Goal: Navigation & Orientation: Find specific page/section

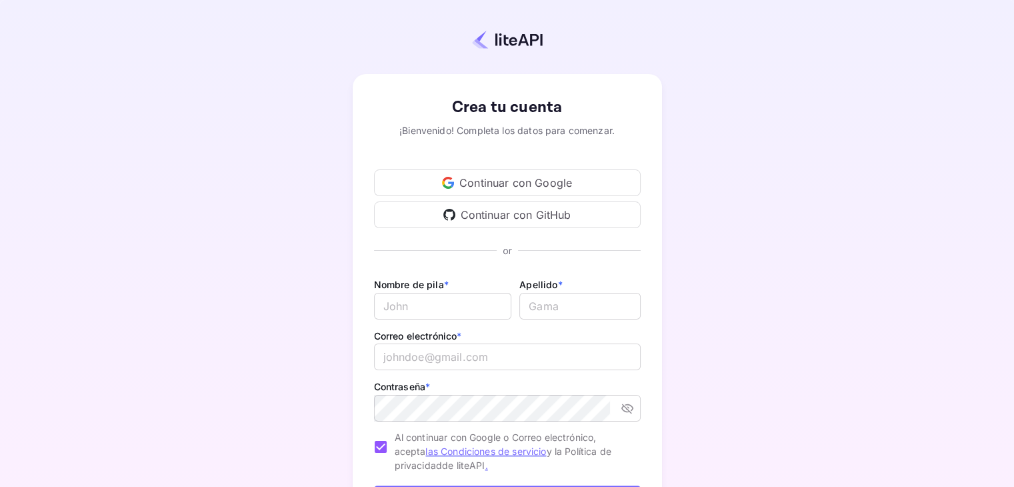
click at [494, 183] on font "Continuar con Google" at bounding box center [516, 182] width 113 height 13
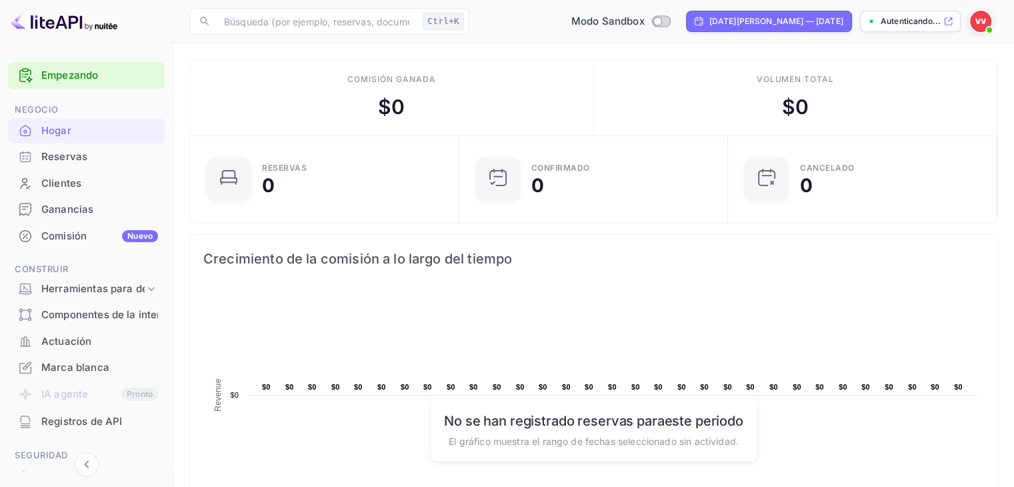
click at [979, 26] on img at bounding box center [980, 21] width 21 height 21
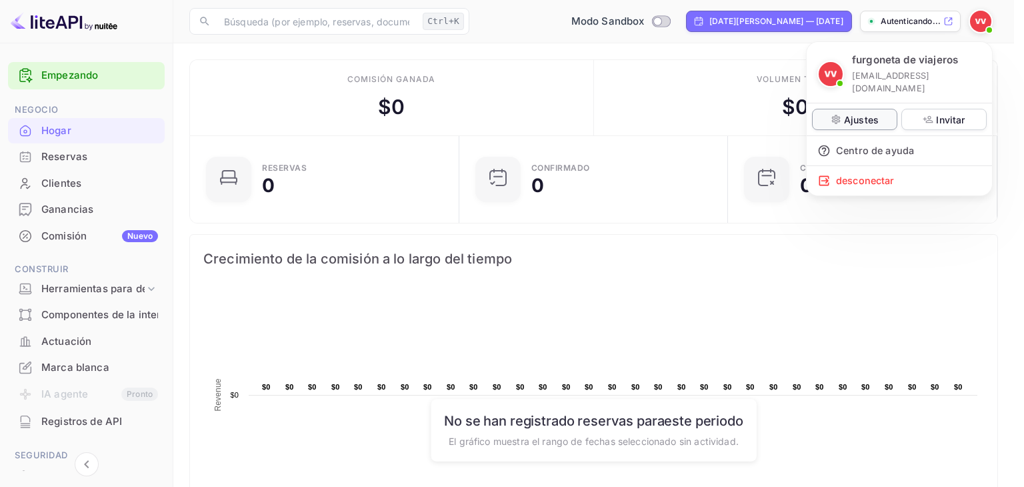
click at [877, 114] on font "Ajustes" at bounding box center [861, 119] width 35 height 11
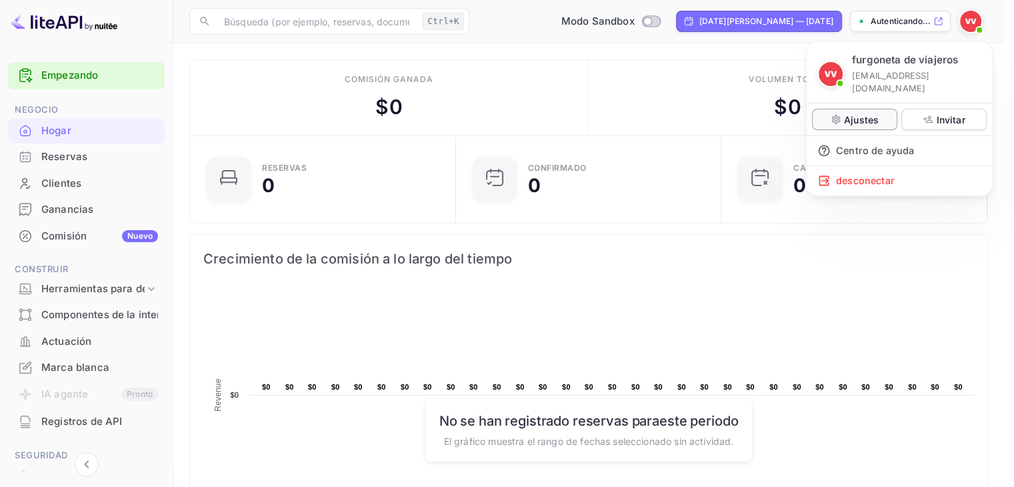
scroll to position [11, 11]
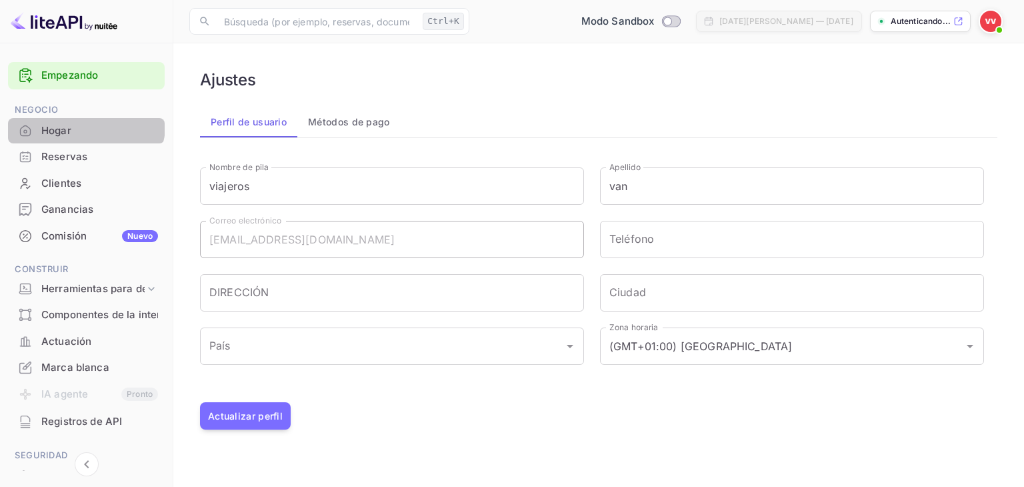
click at [72, 119] on div "Hogar" at bounding box center [86, 131] width 157 height 26
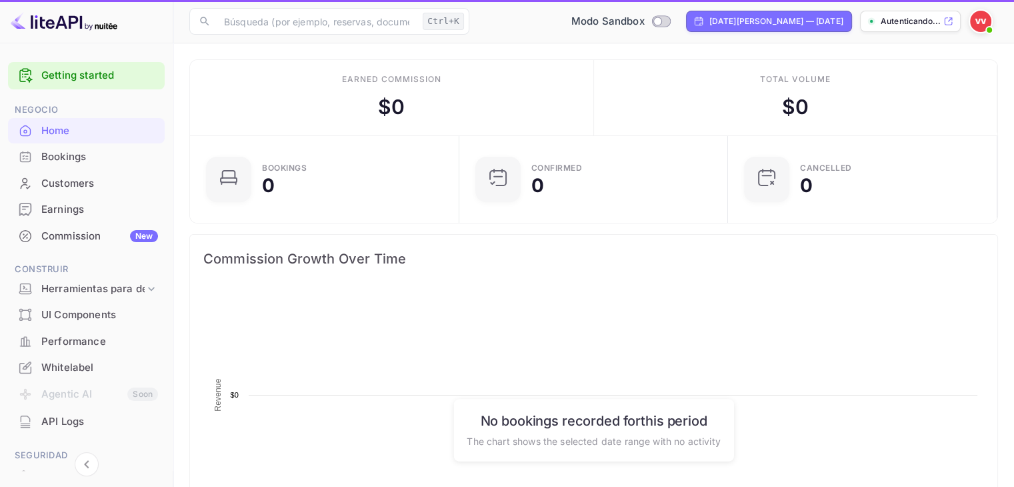
scroll to position [207, 251]
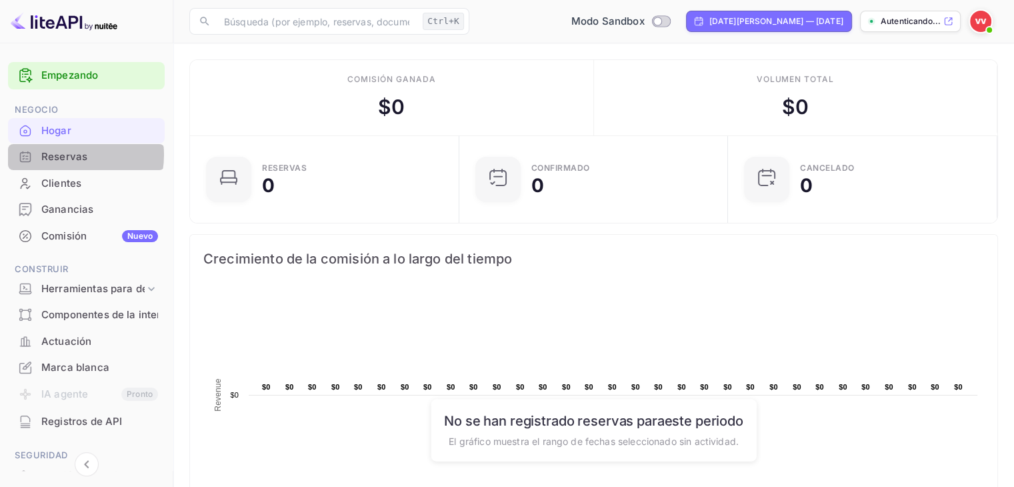
click at [68, 155] on font "Reservas" at bounding box center [64, 156] width 46 height 13
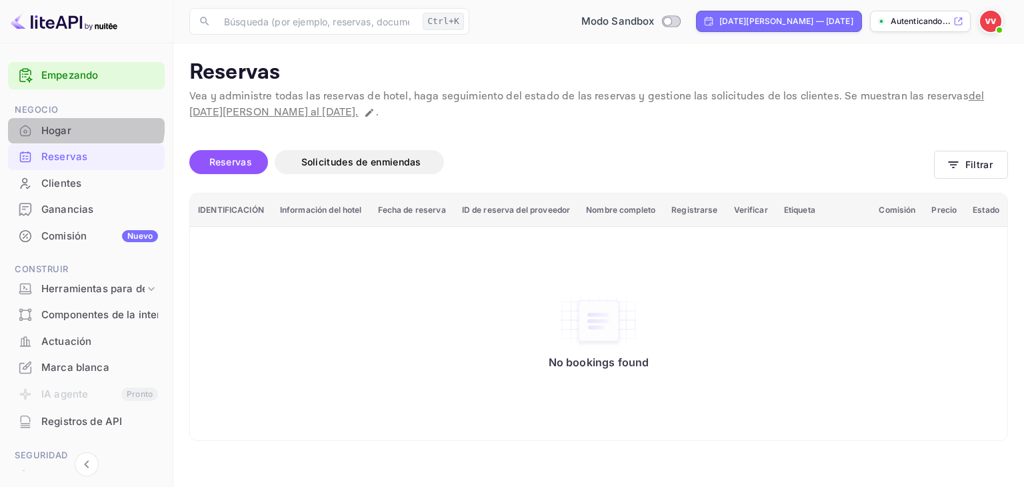
click at [53, 119] on div "Hogar" at bounding box center [86, 131] width 157 height 26
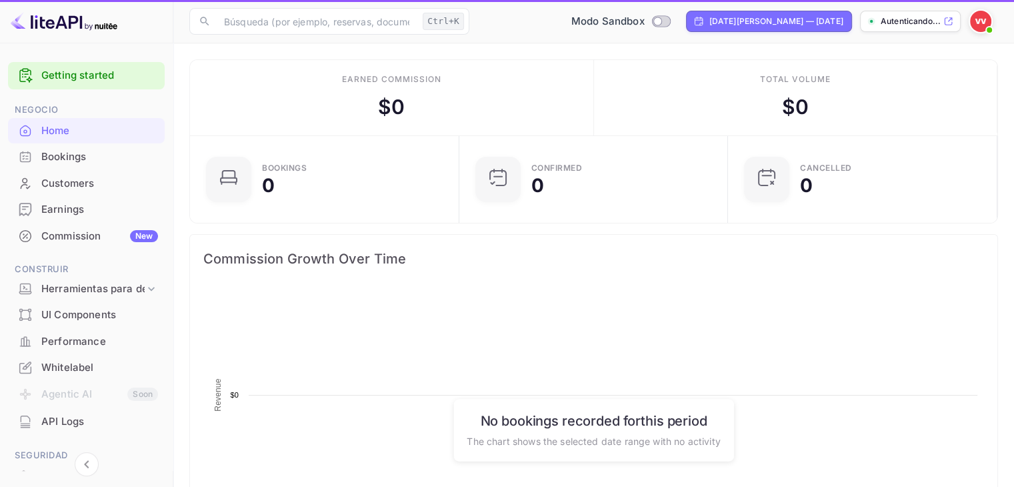
scroll to position [207, 251]
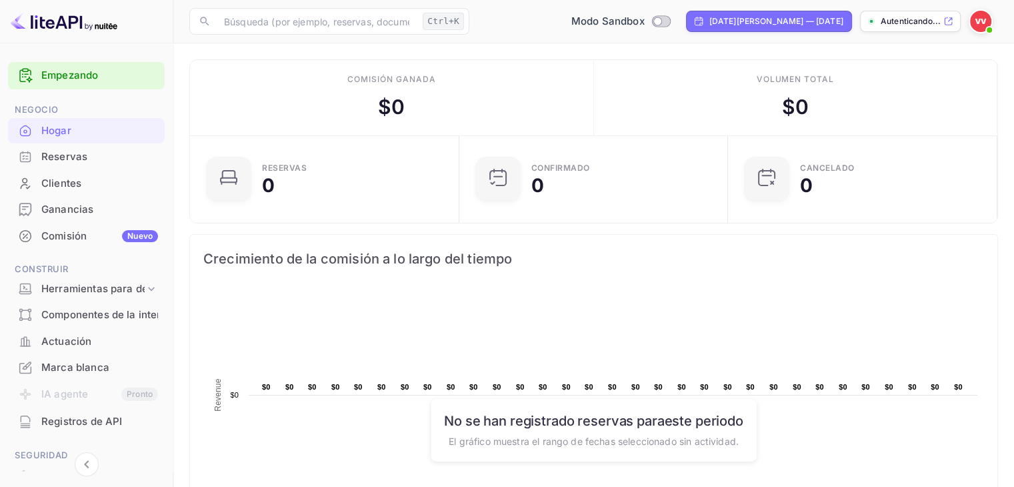
click at [83, 241] on font "Comisión" at bounding box center [63, 236] width 45 height 15
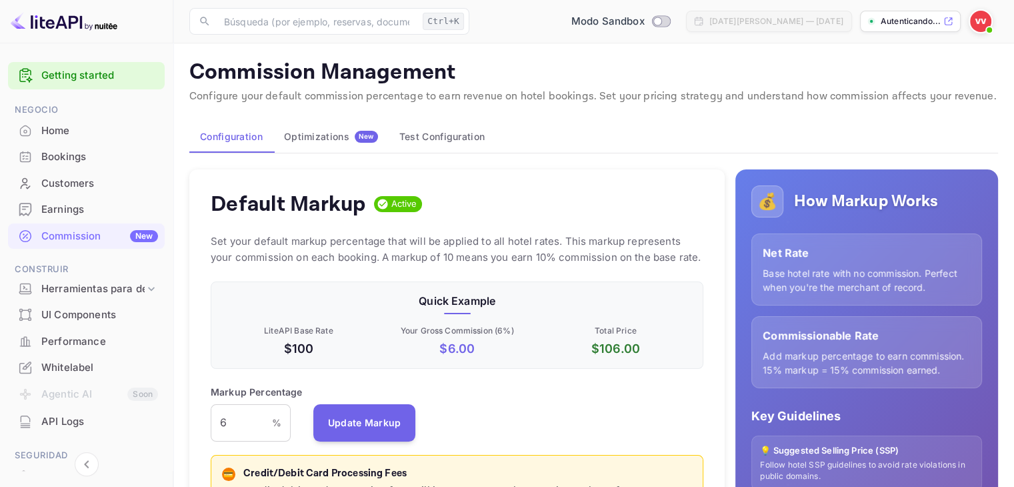
scroll to position [227, 483]
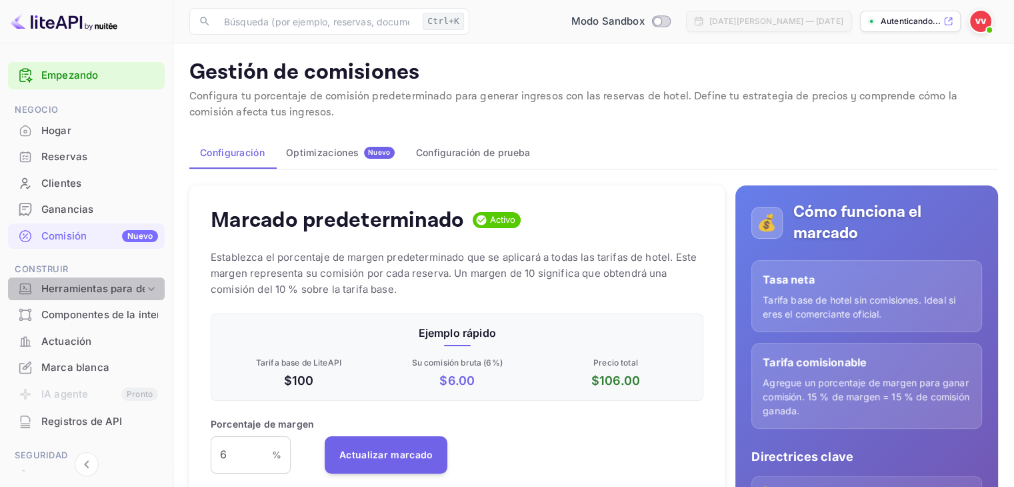
click at [141, 294] on font "Herramientas para desarrolladores" at bounding box center [127, 288] width 172 height 15
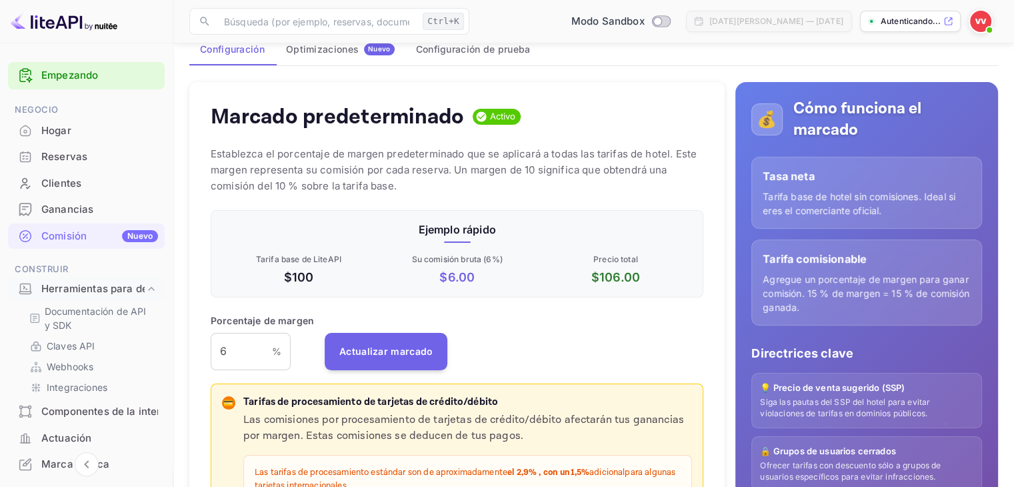
scroll to position [104, 0]
click at [257, 361] on input "6" at bounding box center [241, 350] width 61 height 37
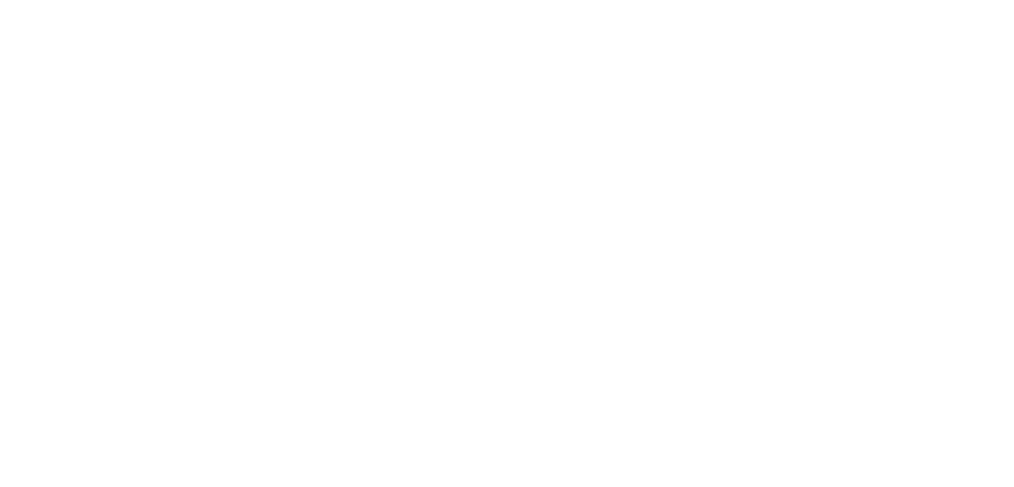
scroll to position [0, 0]
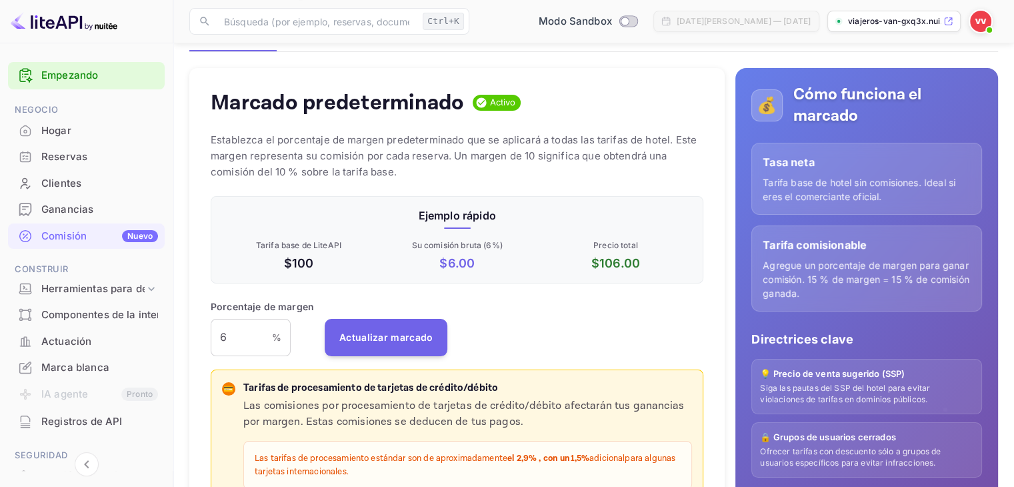
scroll to position [133, 0]
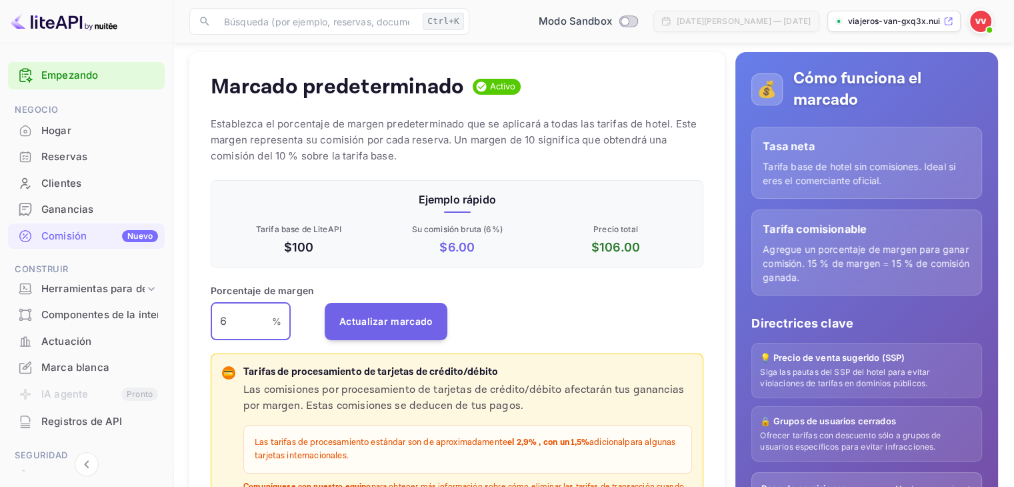
click at [227, 333] on input "6" at bounding box center [241, 321] width 61 height 37
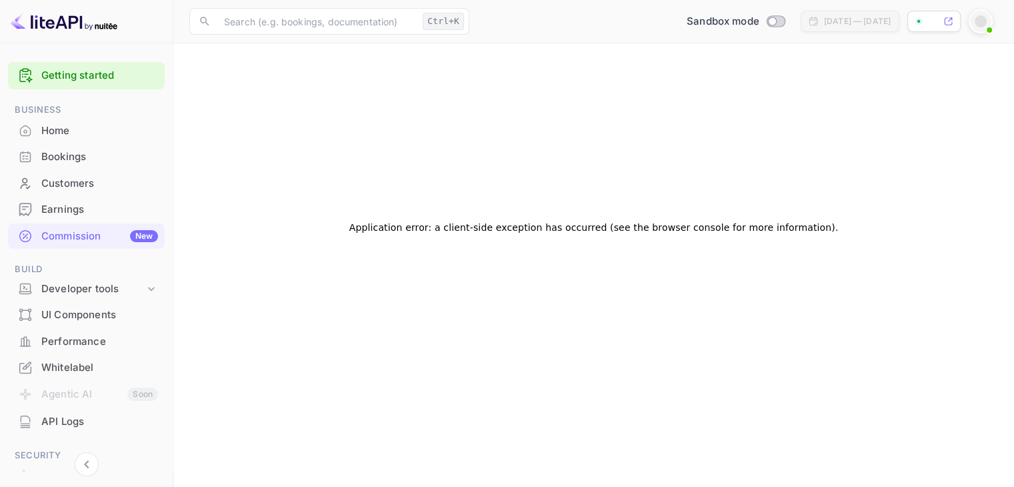
scroll to position [0, 0]
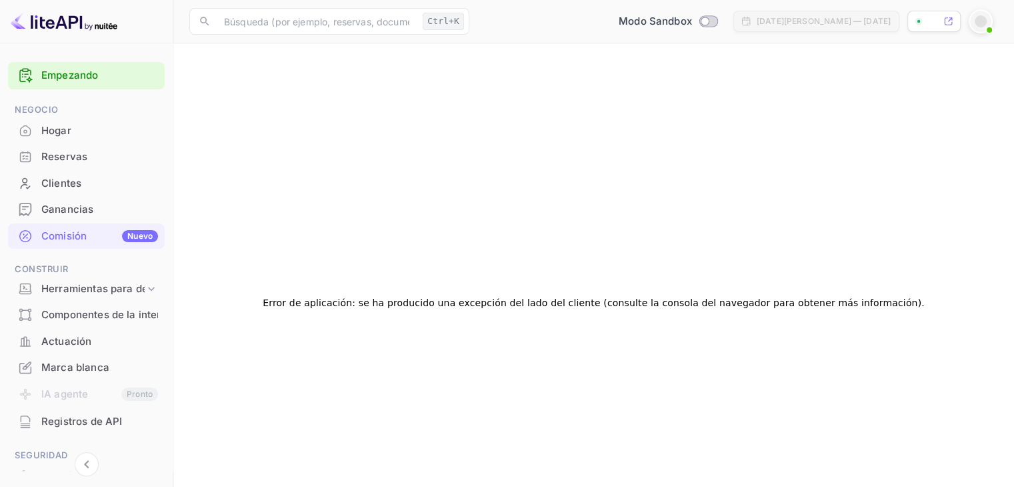
click at [227, 333] on div "Error de aplicación: se ha producido una excepción del lado del cliente (consul…" at bounding box center [593, 302] width 809 height 487
click at [97, 238] on div "Comisión Nuevo" at bounding box center [99, 236] width 117 height 15
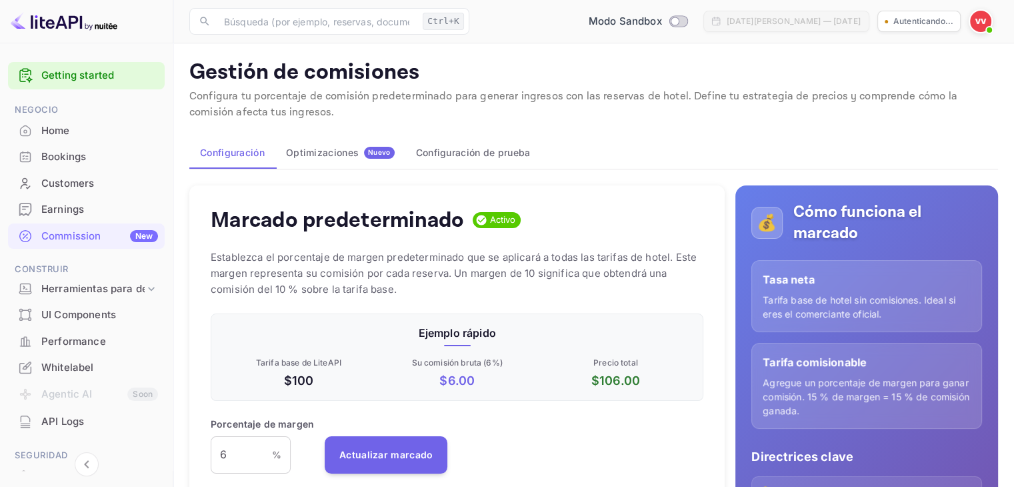
scroll to position [227, 483]
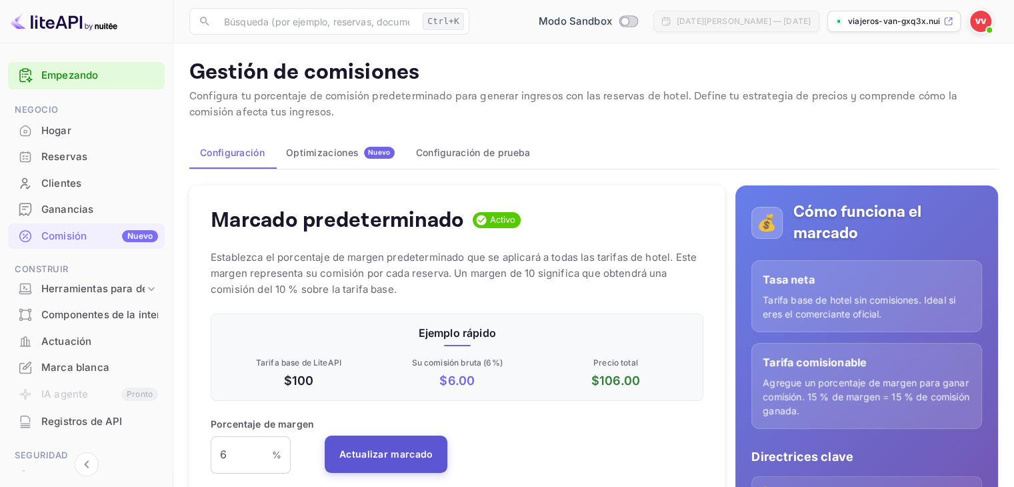
drag, startPoint x: 336, startPoint y: 472, endPoint x: 361, endPoint y: 458, distance: 29.0
click at [361, 458] on button "Actualizar marcado" at bounding box center [386, 454] width 123 height 37
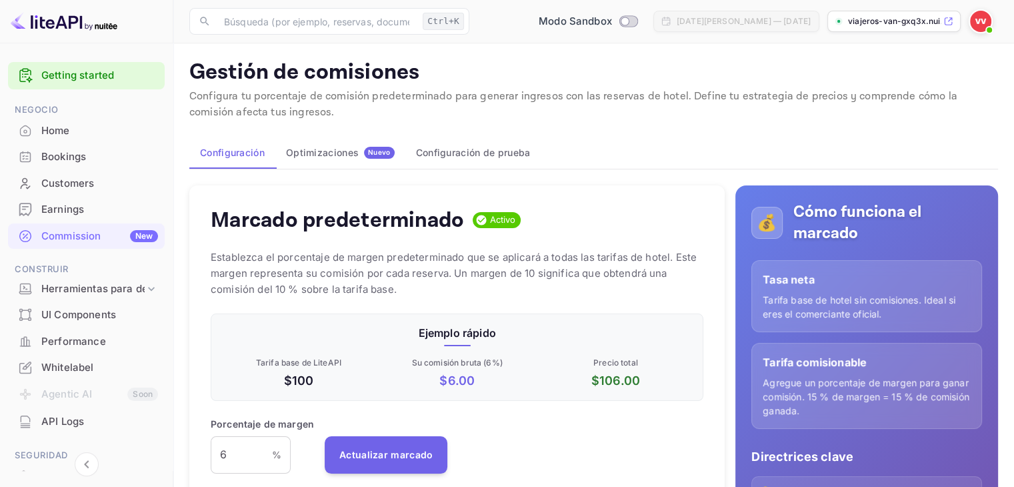
scroll to position [227, 483]
click at [267, 442] on input "6" at bounding box center [241, 454] width 61 height 37
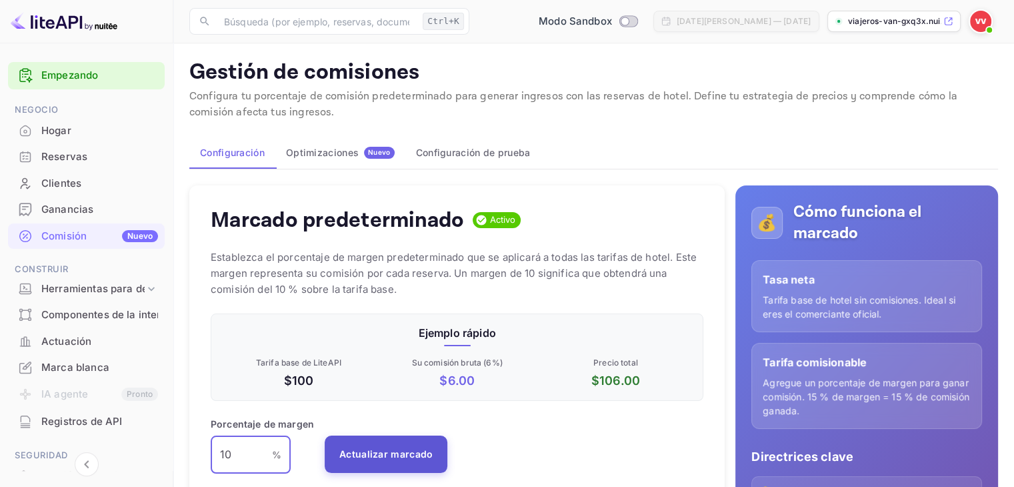
type input "10"
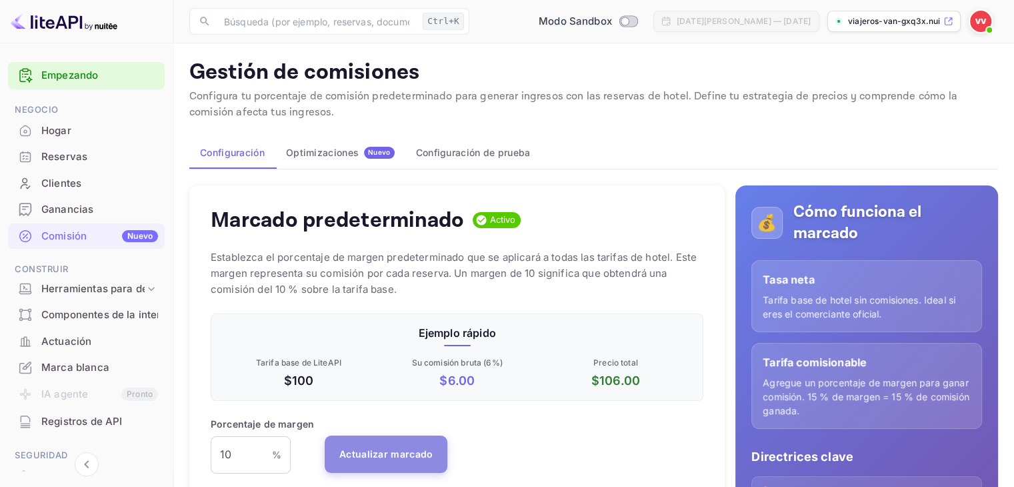
click at [347, 450] on font "Actualizar marcado" at bounding box center [385, 453] width 93 height 11
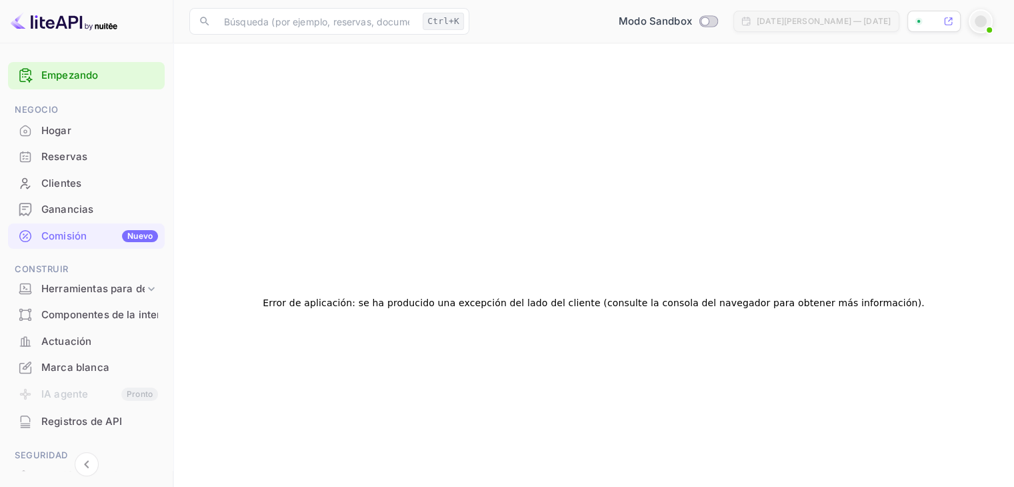
click at [79, 225] on div "Comisión Nuevo" at bounding box center [86, 236] width 157 height 26
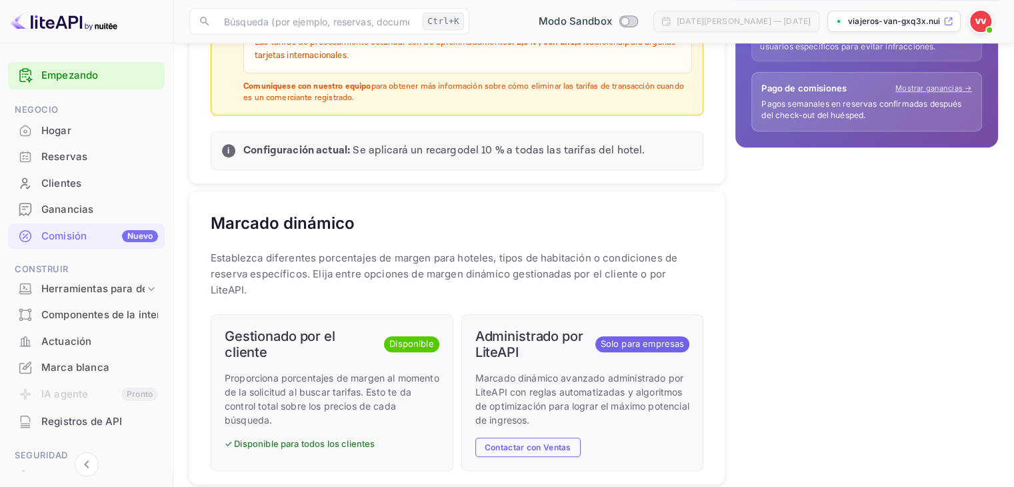
scroll to position [533, 0]
click at [145, 287] on icon at bounding box center [151, 288] width 13 height 13
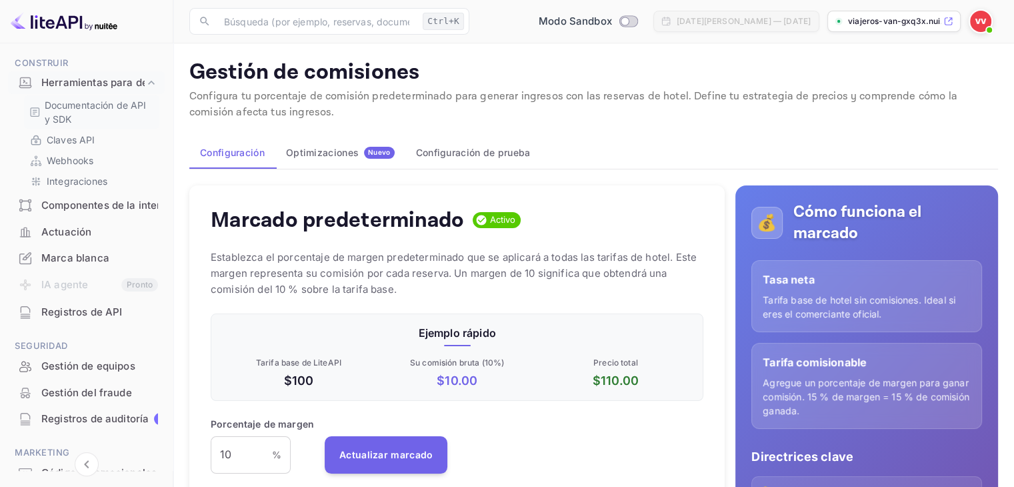
scroll to position [251, 0]
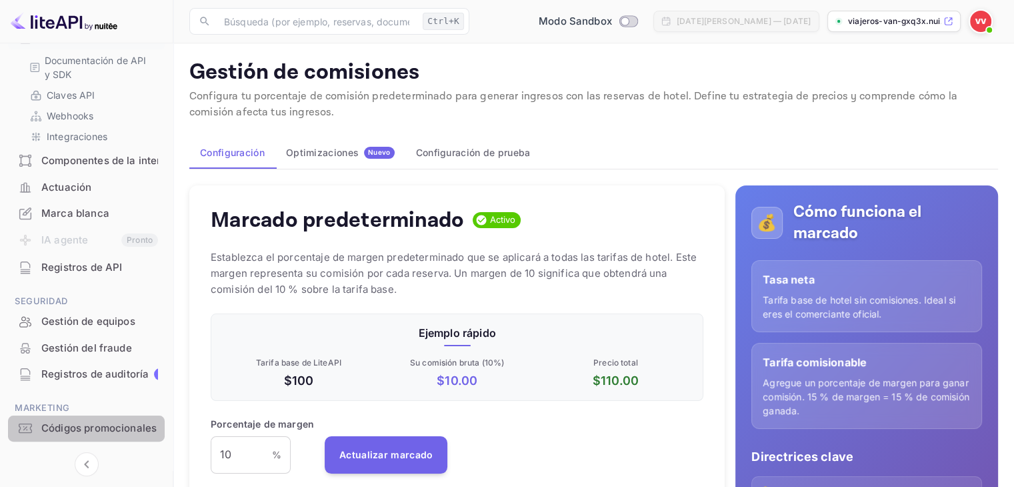
click at [112, 438] on div "Códigos promocionales" at bounding box center [86, 429] width 157 height 26
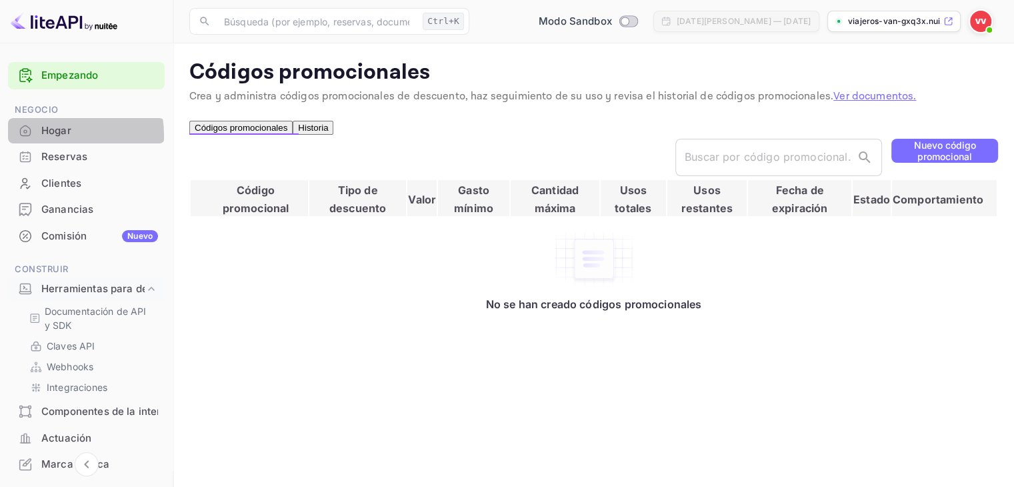
click at [53, 135] on font "Hogar" at bounding box center [56, 130] width 30 height 13
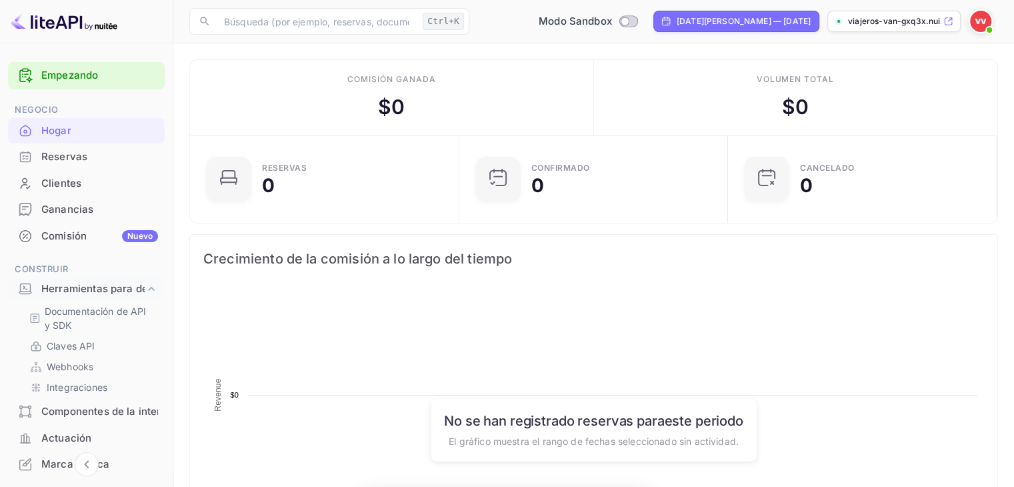
scroll to position [207, 251]
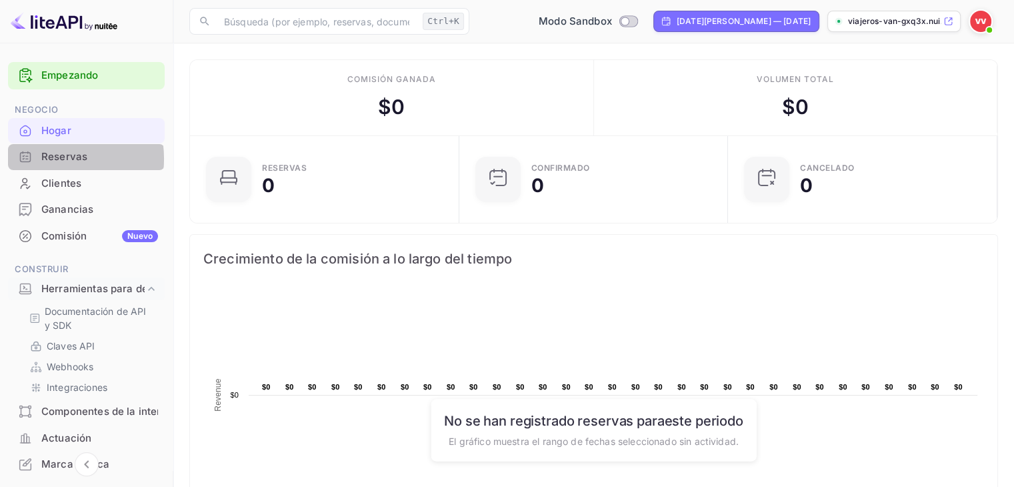
click at [50, 159] on font "Reservas" at bounding box center [64, 156] width 46 height 13
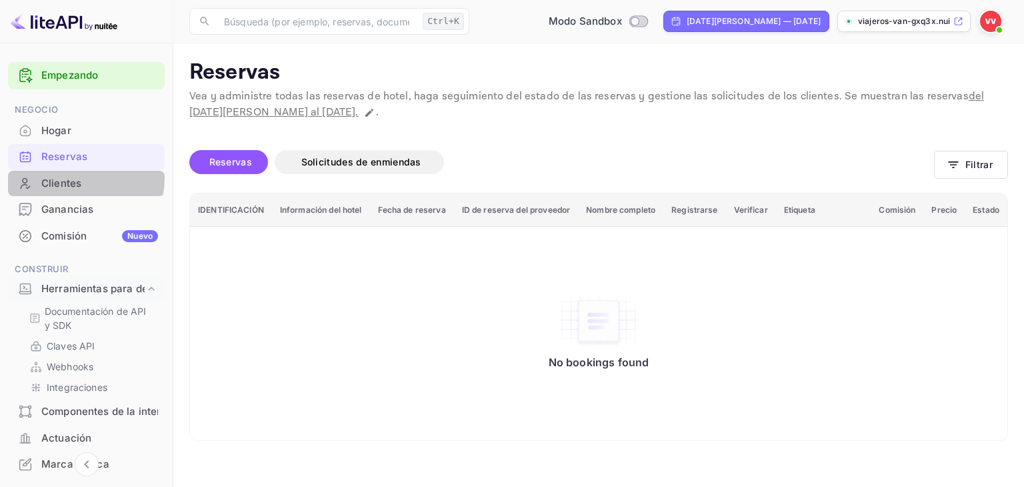
click at [64, 177] on font "Clientes" at bounding box center [61, 183] width 40 height 13
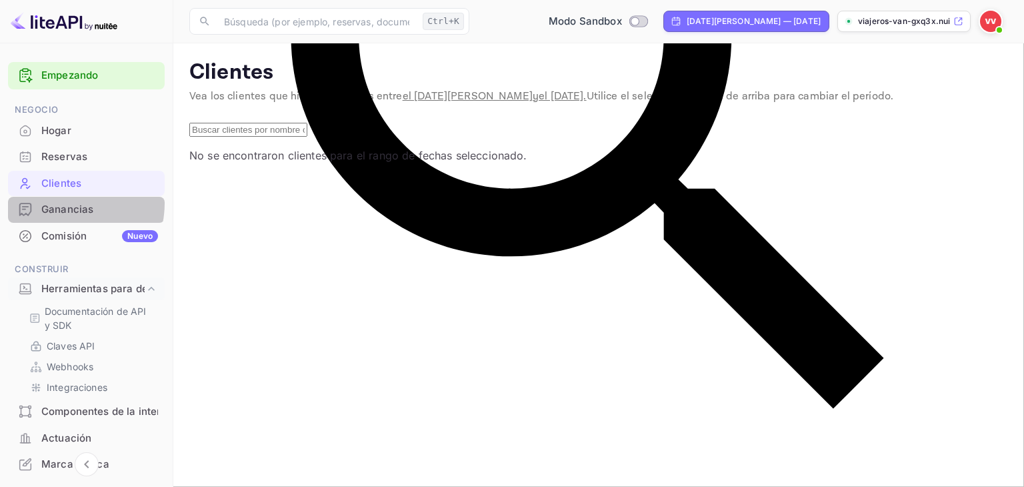
click at [58, 203] on font "Ganancias" at bounding box center [67, 209] width 52 height 13
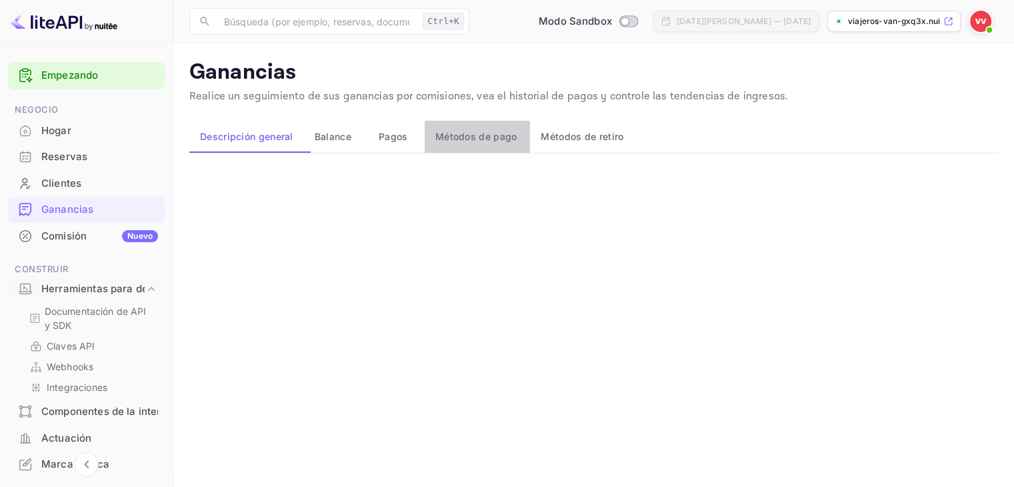
click at [501, 143] on span "Métodos de pago" at bounding box center [477, 137] width 82 height 12
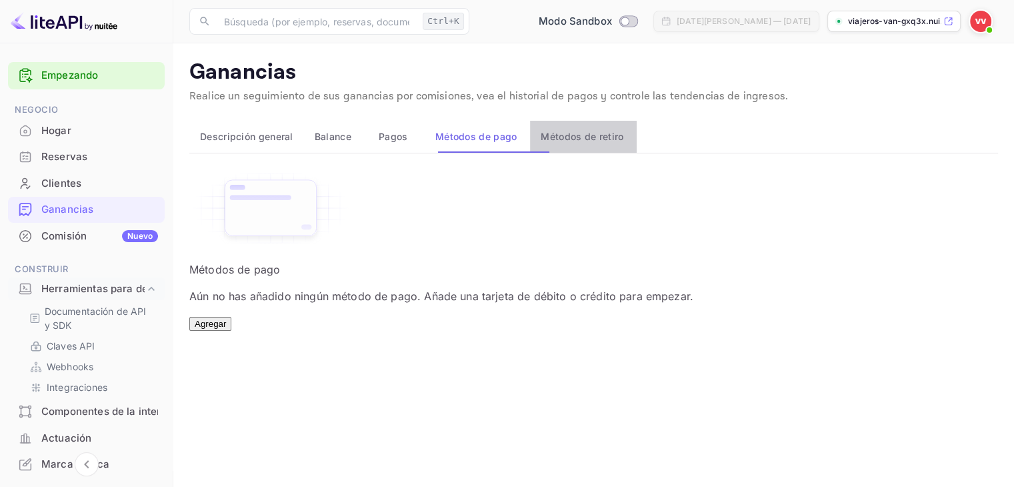
click at [566, 145] on button "Métodos de retiro" at bounding box center [583, 137] width 107 height 32
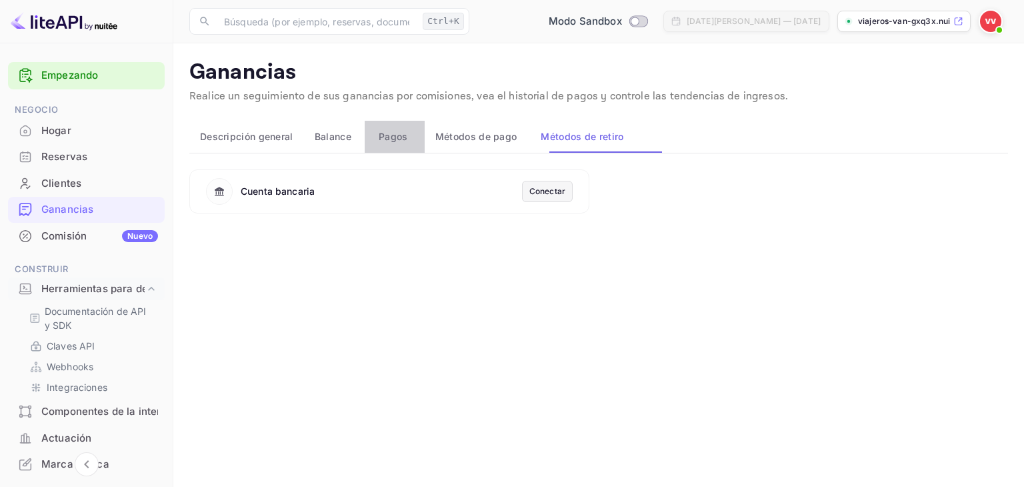
click at [416, 127] on button "Pagos" at bounding box center [395, 137] width 60 height 32
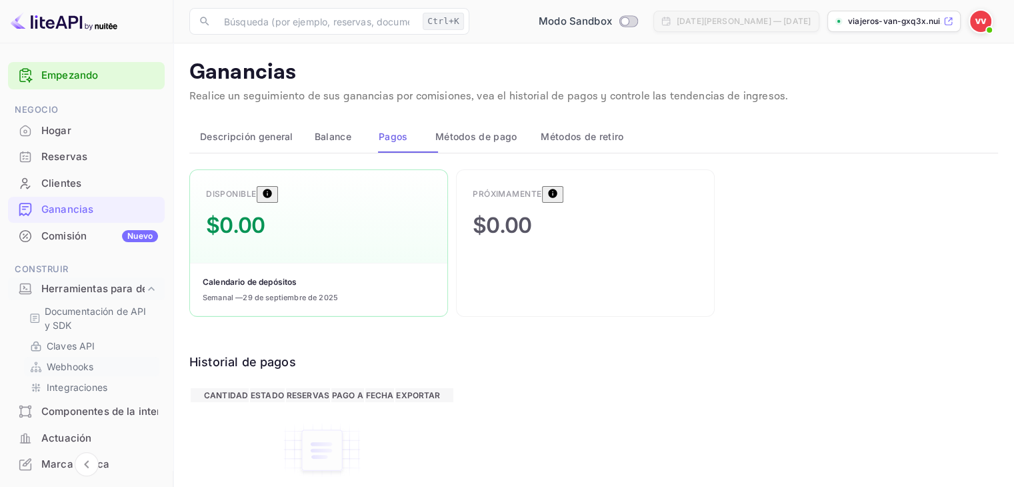
click at [89, 371] on p "Webhooks" at bounding box center [70, 366] width 47 height 14
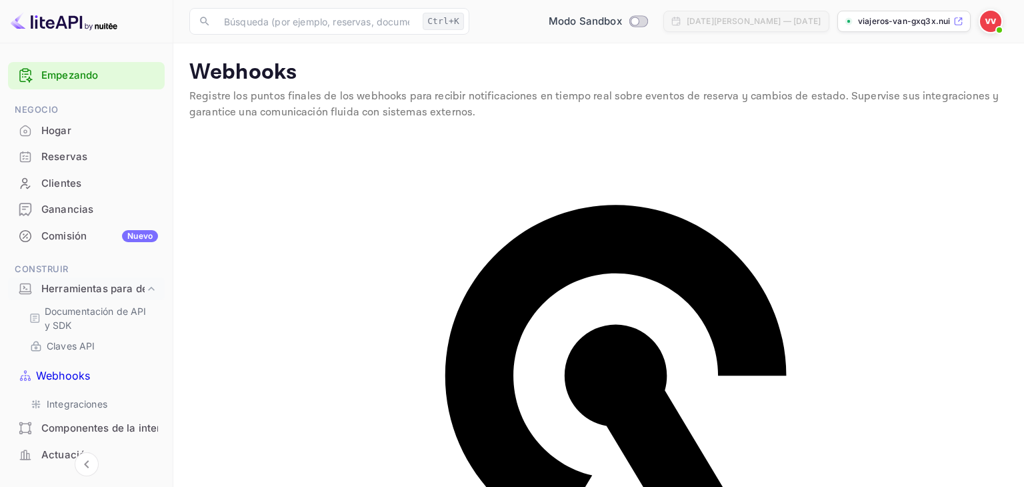
click at [98, 422] on font "Componentes de la interfaz de usuario" at bounding box center [136, 428] width 190 height 13
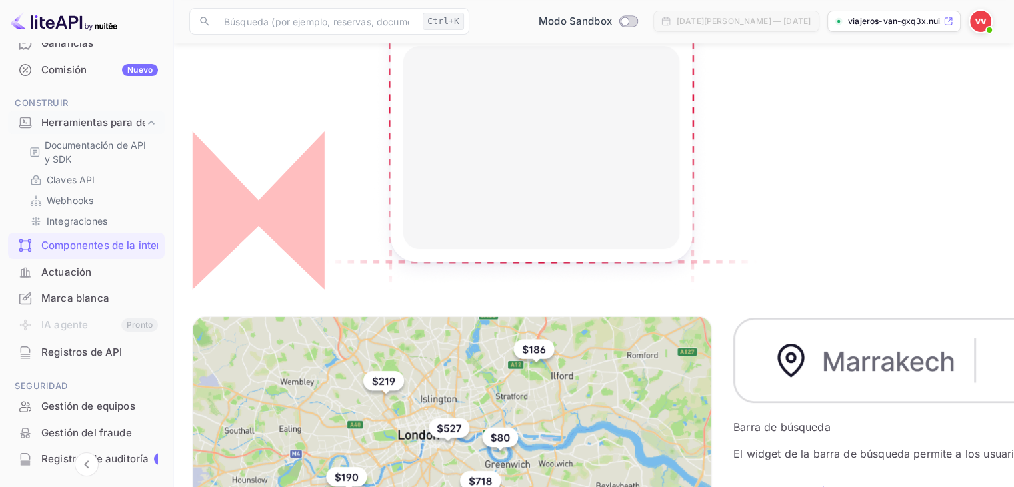
scroll to position [166, 0]
click at [90, 291] on font "Marca blanca" at bounding box center [75, 298] width 68 height 15
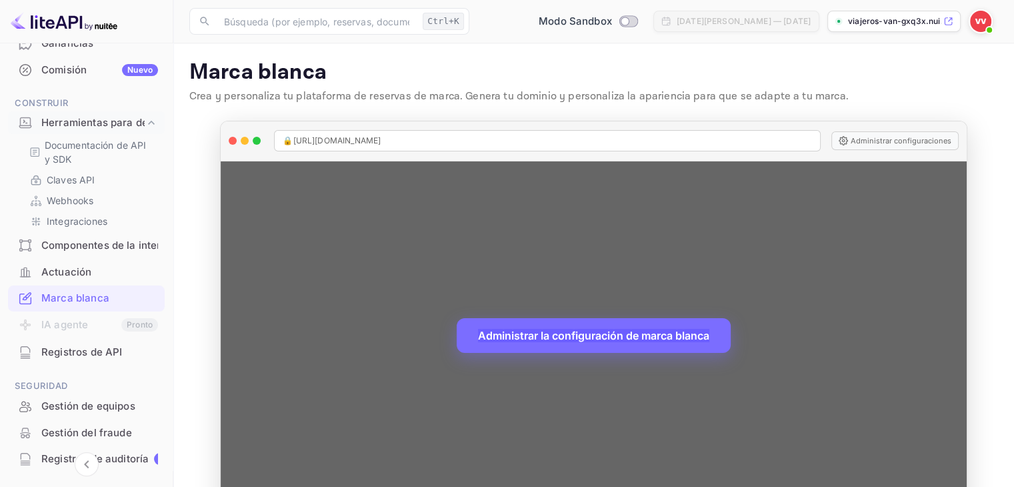
click at [624, 331] on font "Administrar la configuración de marca blanca" at bounding box center [593, 335] width 231 height 13
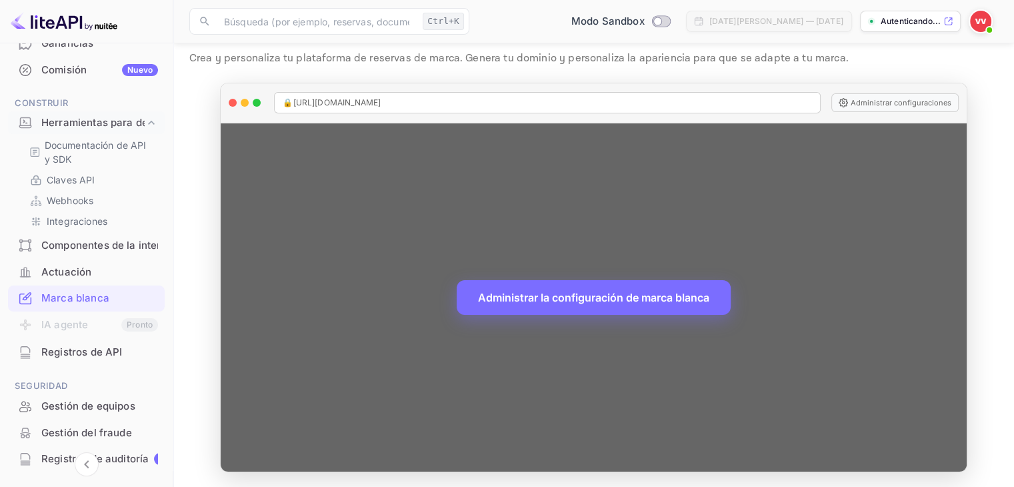
scroll to position [39, 0]
click at [875, 105] on font "Administrar configuraciones" at bounding box center [901, 101] width 101 height 9
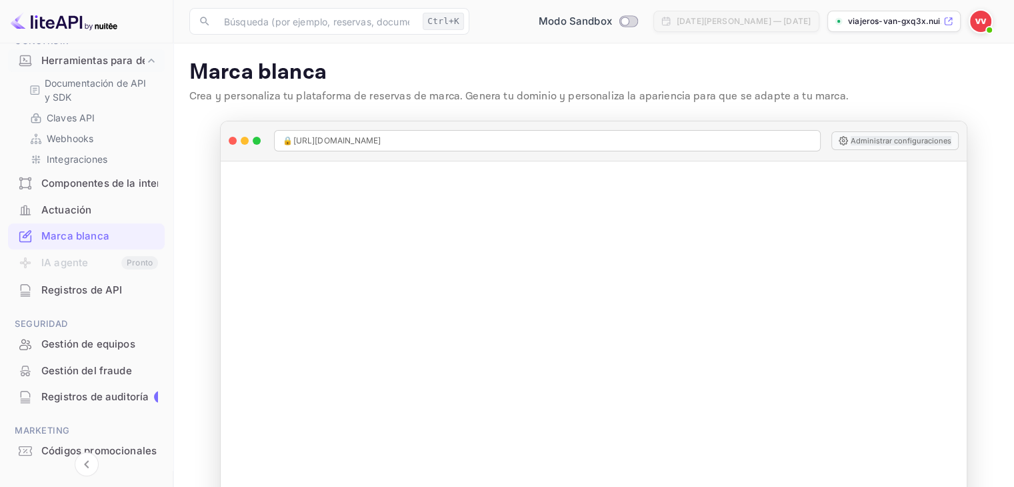
scroll to position [279, 0]
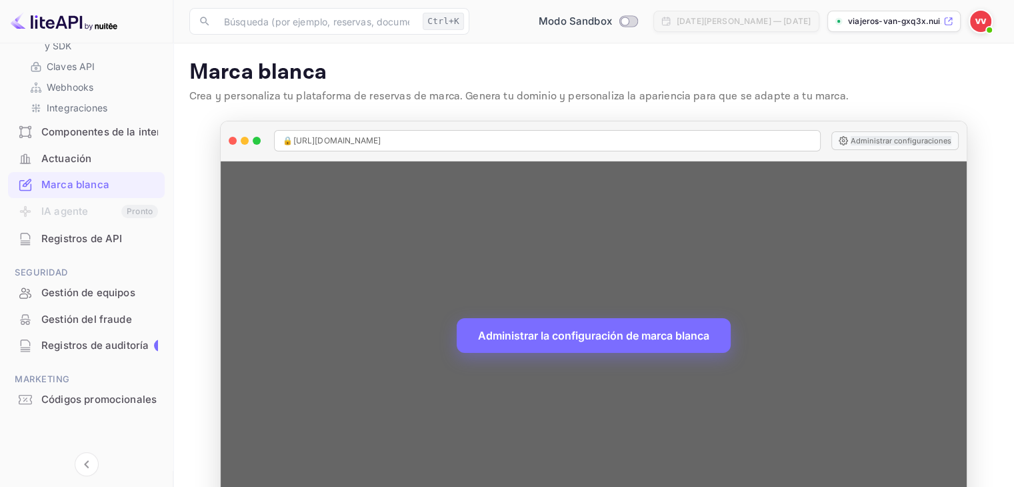
click at [357, 140] on font "[URL][DOMAIN_NAME]" at bounding box center [337, 140] width 88 height 10
drag, startPoint x: 462, startPoint y: 137, endPoint x: 289, endPoint y: 142, distance: 172.2
click at [289, 142] on div "🔒 [URL][DOMAIN_NAME]" at bounding box center [547, 140] width 546 height 21
copy span "🔒 [URL][DOMAIN_NAME]"
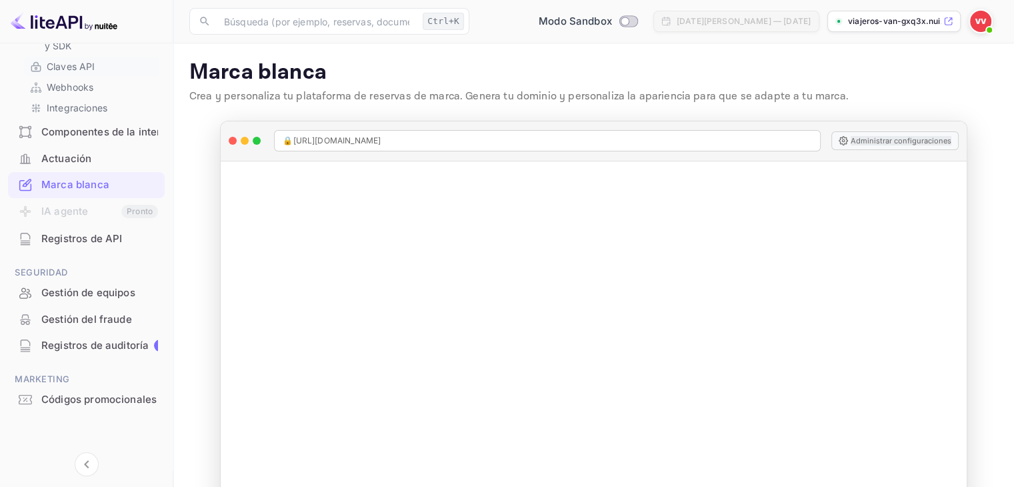
scroll to position [0, 0]
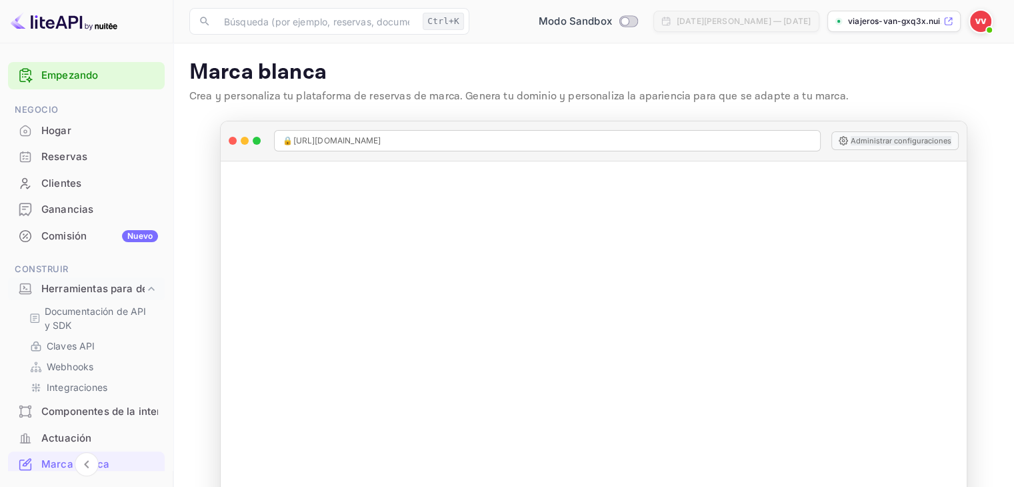
click at [61, 137] on font "Hogar" at bounding box center [56, 130] width 30 height 15
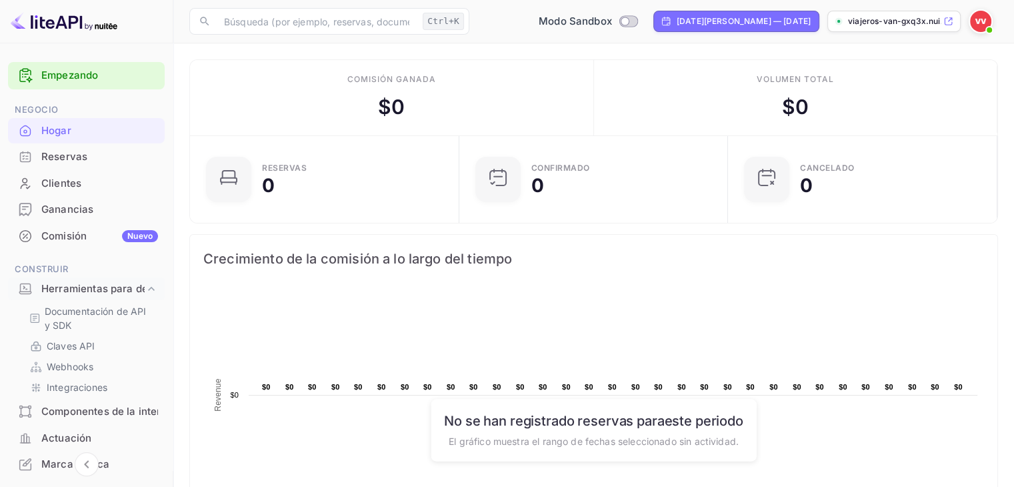
click at [934, 25] on font "viajeros-van-gxq3x.nui..." at bounding box center [898, 21] width 101 height 10
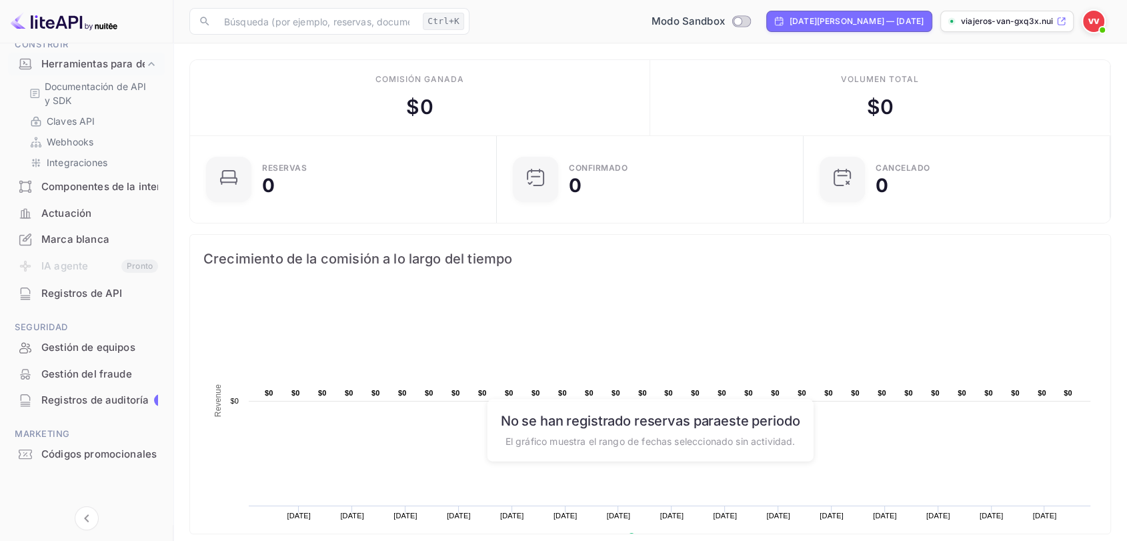
scroll to position [223, 0]
click at [995, 20] on font "viajeros-van-gxq3x.nui..." at bounding box center [1011, 21] width 101 height 10
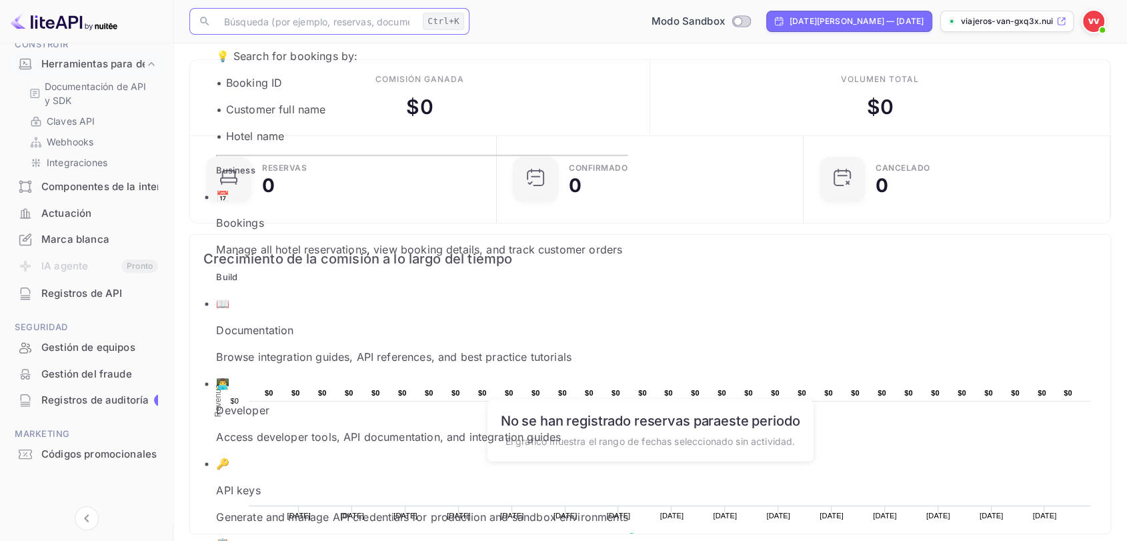
click at [335, 28] on input "text" at bounding box center [316, 21] width 201 height 27
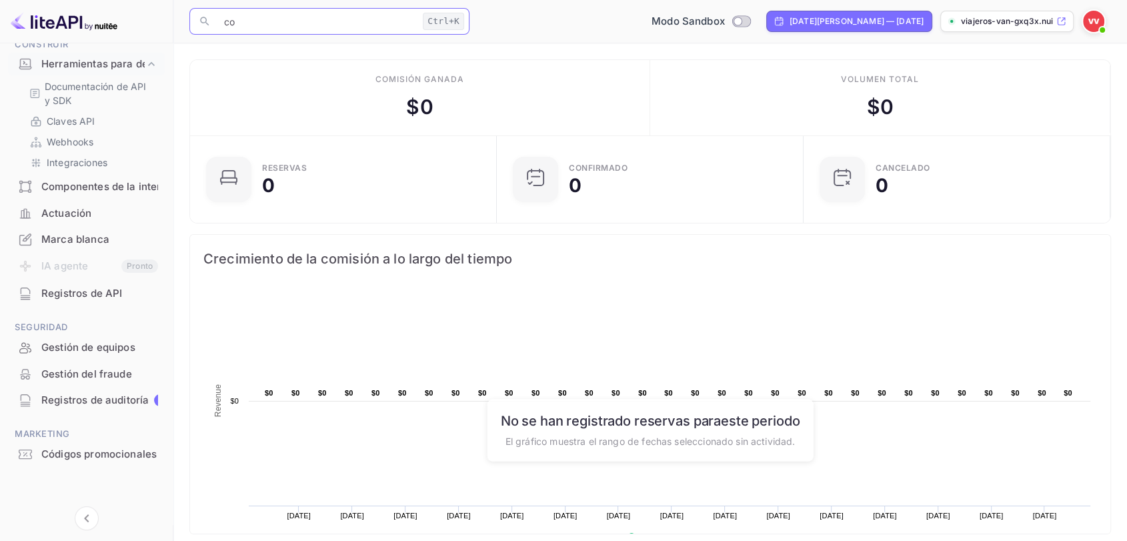
type input "c"
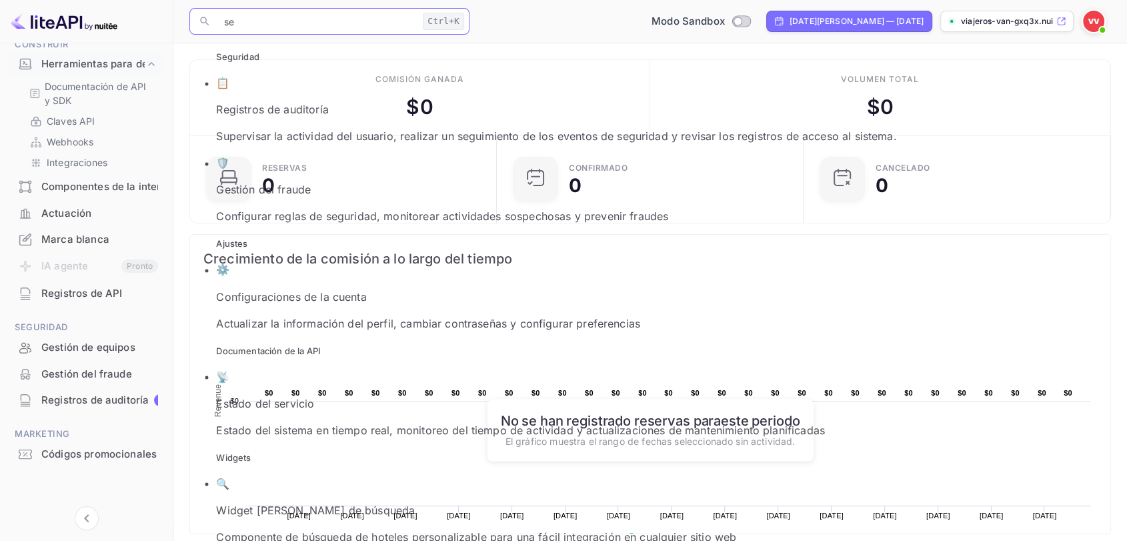
type input "set"
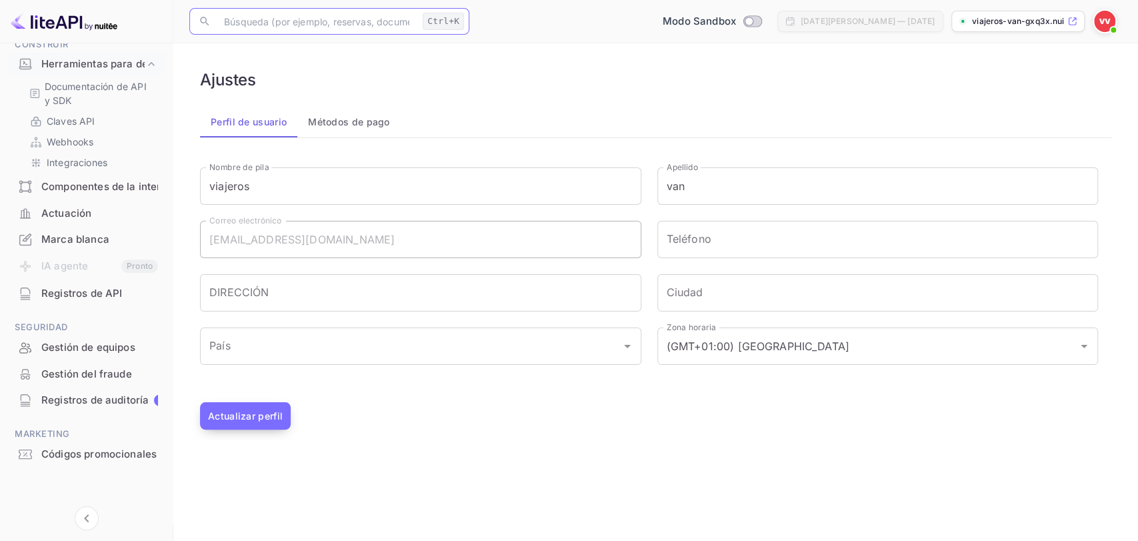
click at [271, 417] on font "Actualizar perfil" at bounding box center [245, 415] width 75 height 11
click at [320, 119] on font "Métodos de pago" at bounding box center [349, 121] width 82 height 11
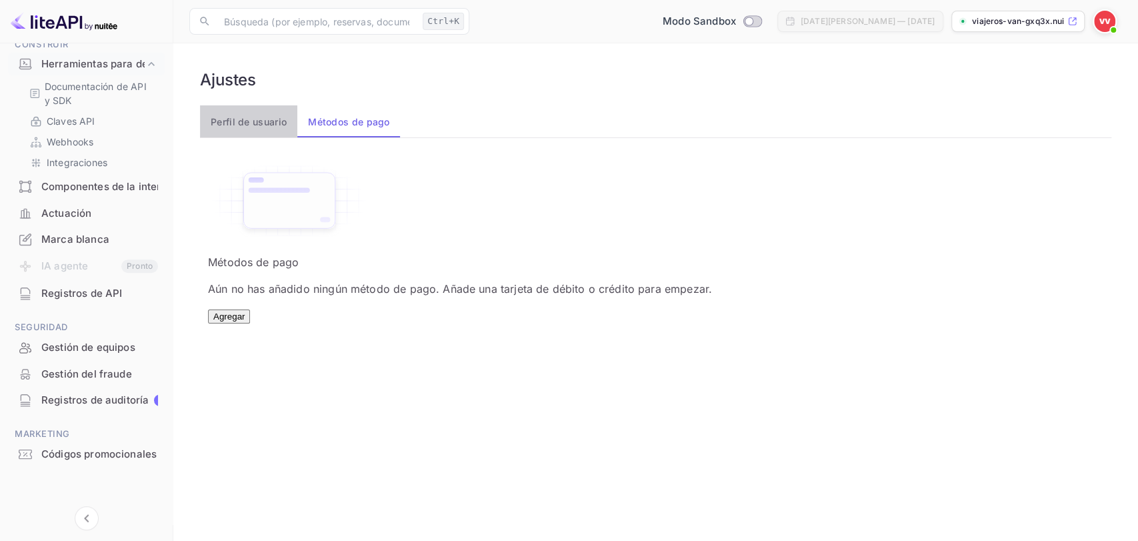
click at [266, 131] on button "Perfil de usuario" at bounding box center [248, 121] width 97 height 32
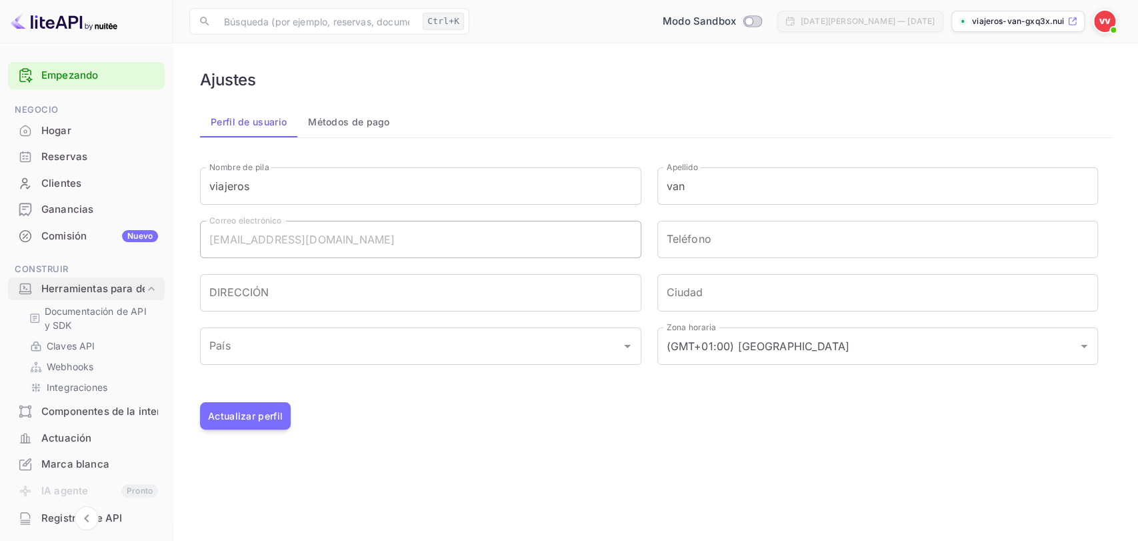
click at [82, 283] on font "Herramientas para desarrolladores" at bounding box center [127, 288] width 172 height 13
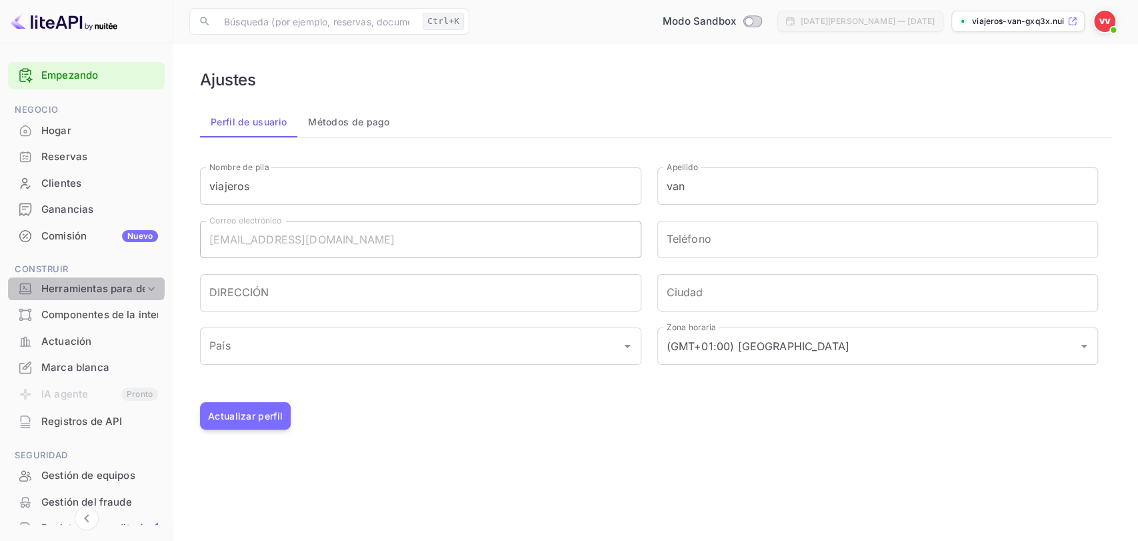
click at [82, 283] on font "Herramientas para desarrolladores" at bounding box center [127, 288] width 172 height 13
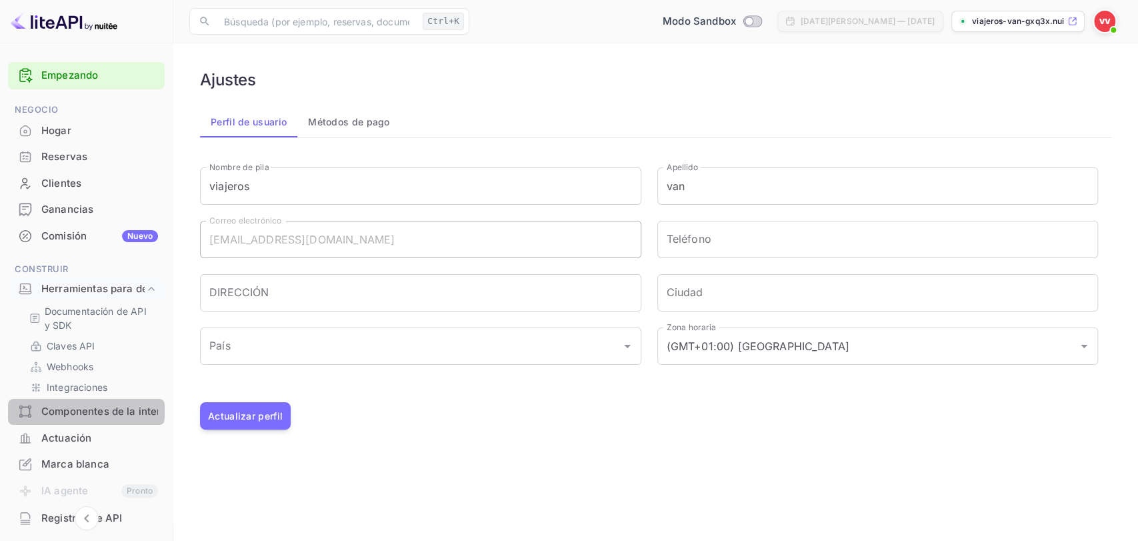
click at [76, 407] on font "Componentes de la interfaz de usuario" at bounding box center [136, 411] width 190 height 13
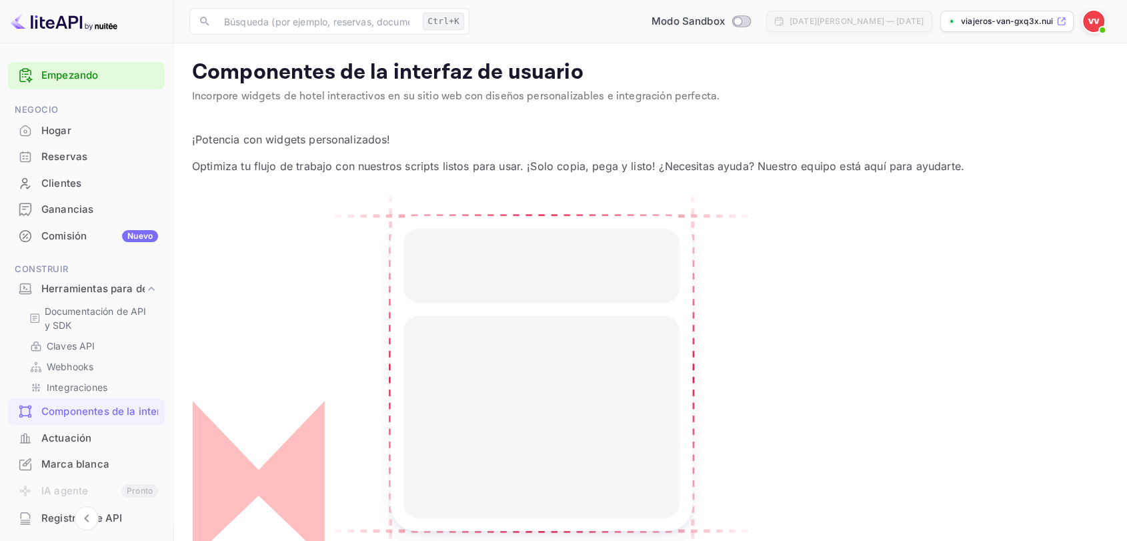
click at [73, 431] on font "Actuación" at bounding box center [66, 438] width 50 height 15
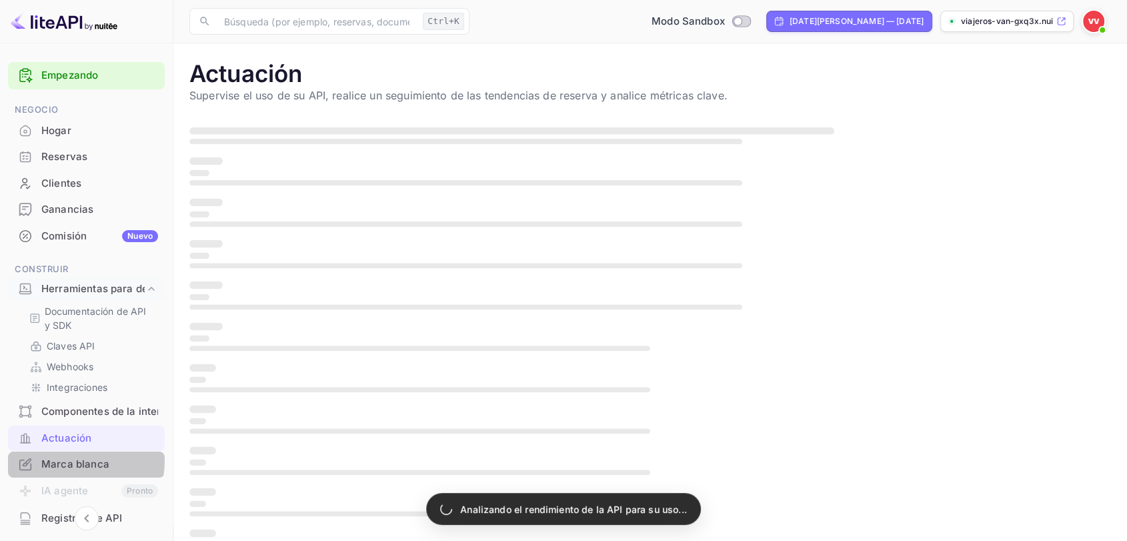
click at [59, 460] on font "Marca blanca" at bounding box center [75, 464] width 68 height 13
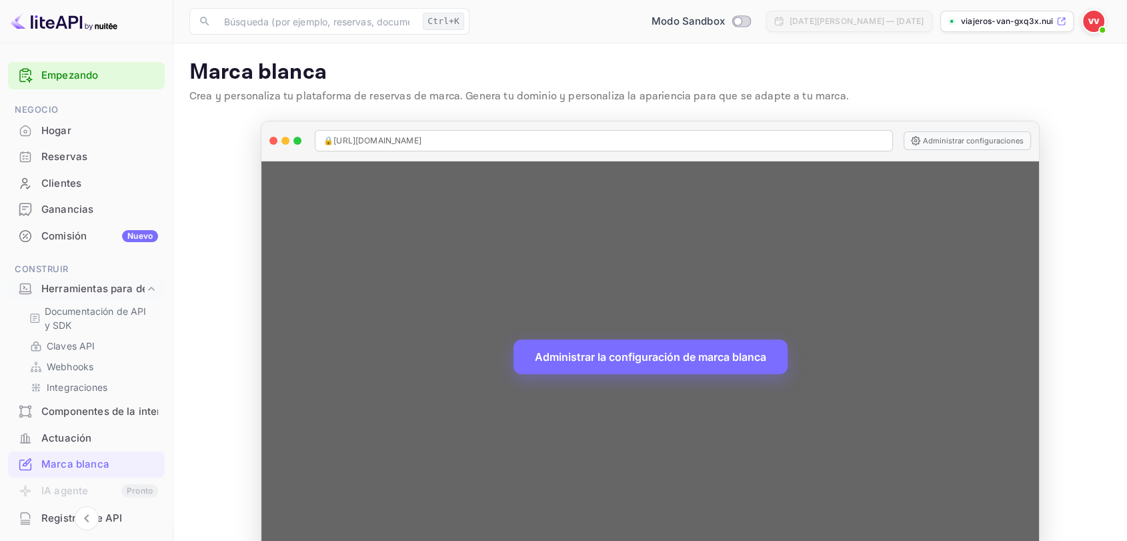
click at [539, 141] on div "🔒 [URL][DOMAIN_NAME]" at bounding box center [604, 140] width 578 height 21
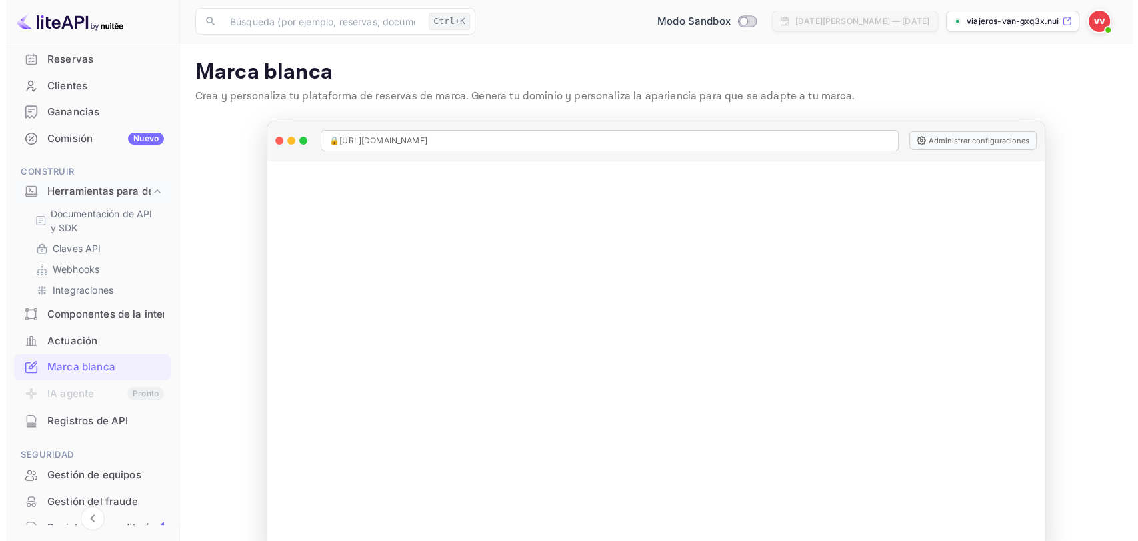
scroll to position [123, 0]
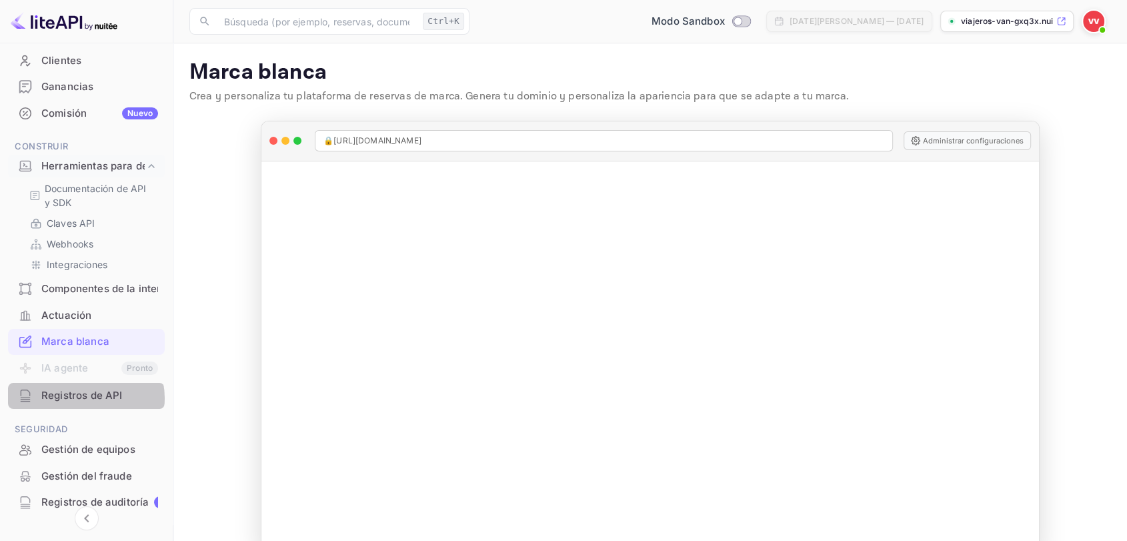
click at [83, 398] on font "Registros de API" at bounding box center [81, 395] width 81 height 13
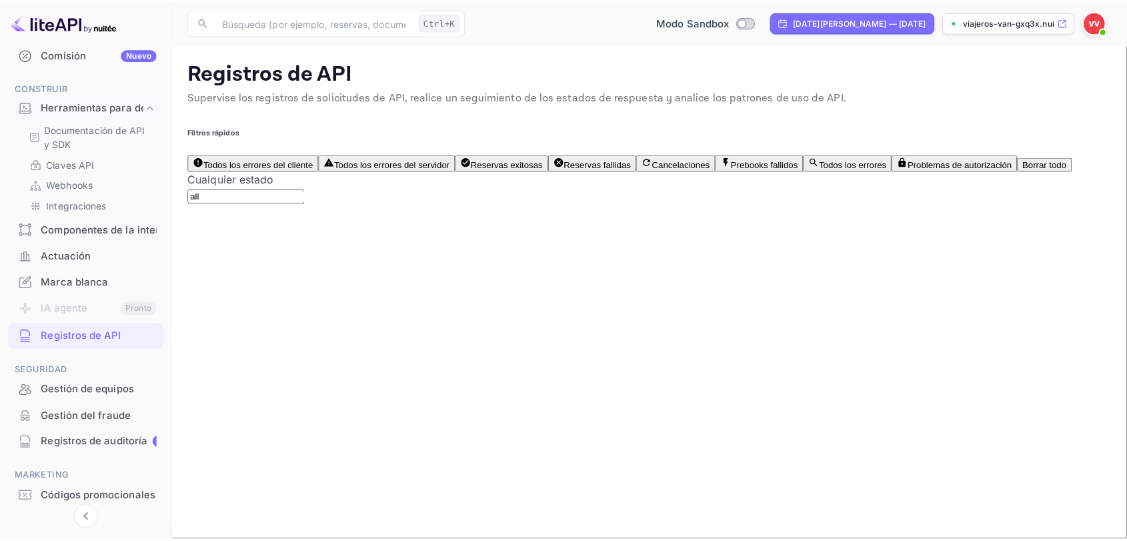
scroll to position [225, 0]
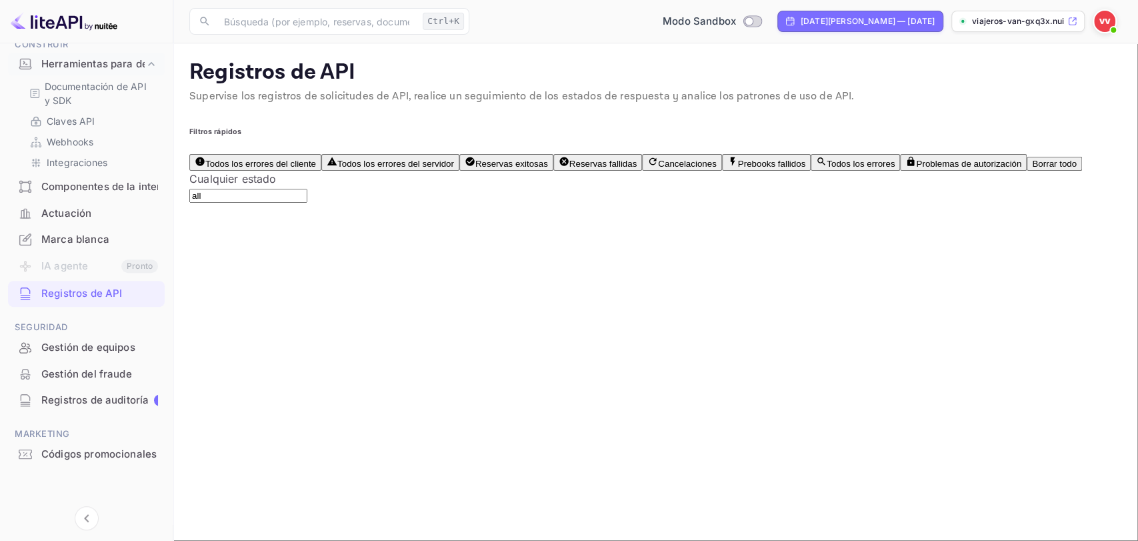
click at [98, 353] on font "Gestión de equipos" at bounding box center [88, 347] width 94 height 15
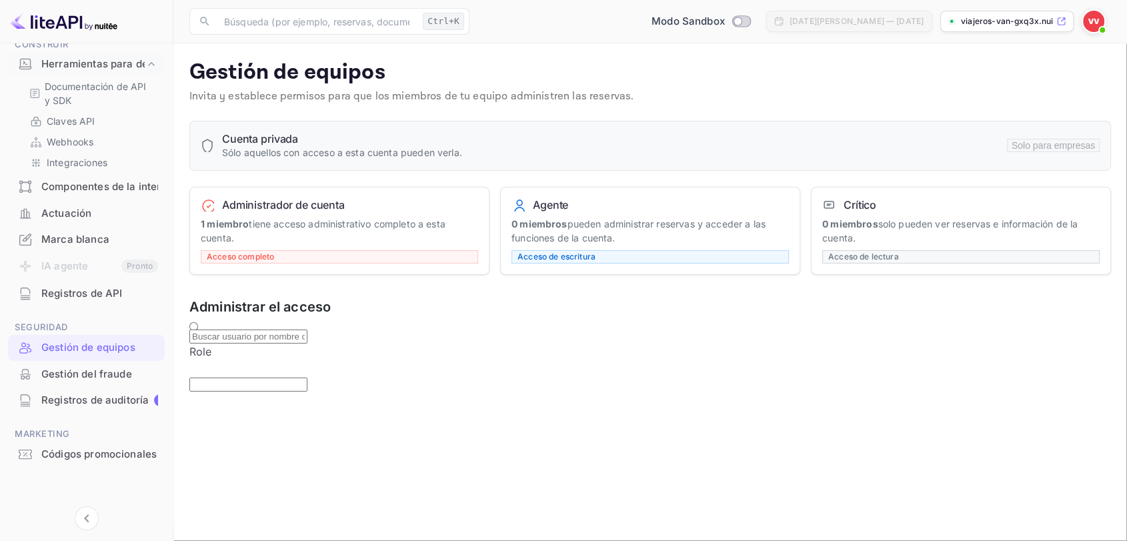
click at [86, 374] on font "Gestión del fraude" at bounding box center [86, 373] width 91 height 13
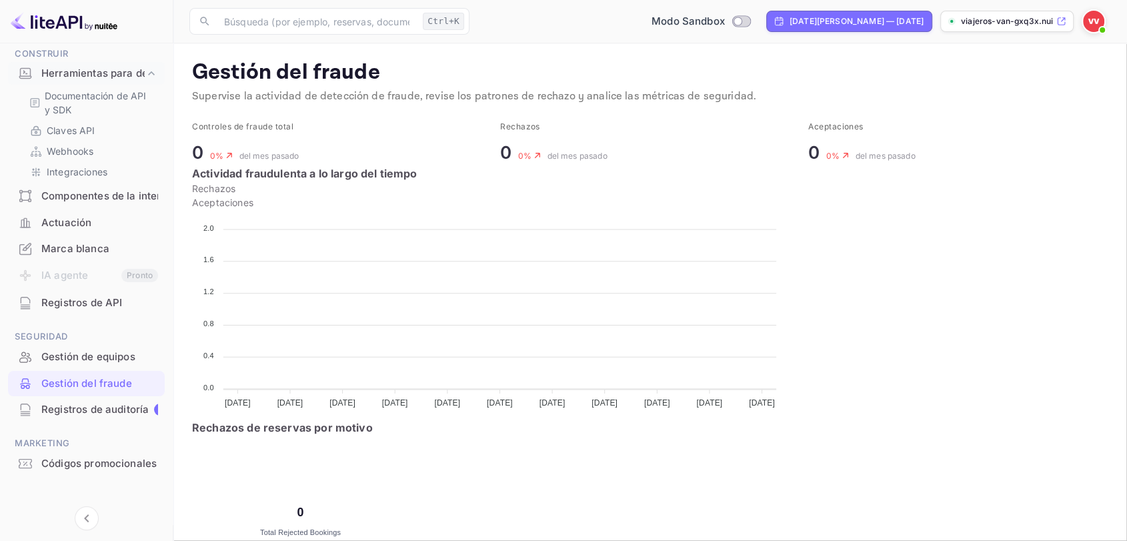
scroll to position [225, 0]
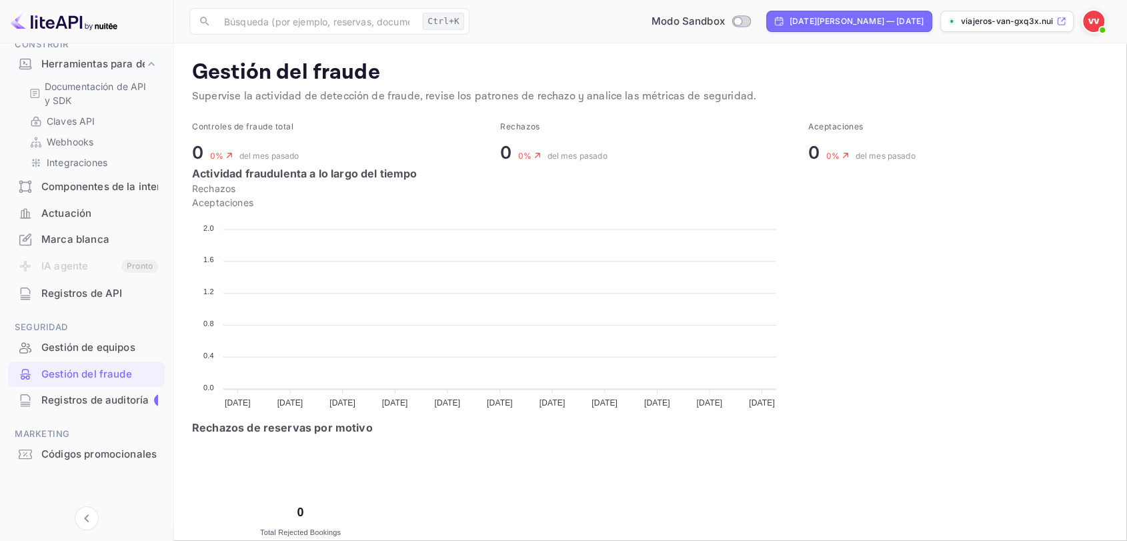
click at [73, 395] on font "Registros de auditoría" at bounding box center [94, 400] width 107 height 13
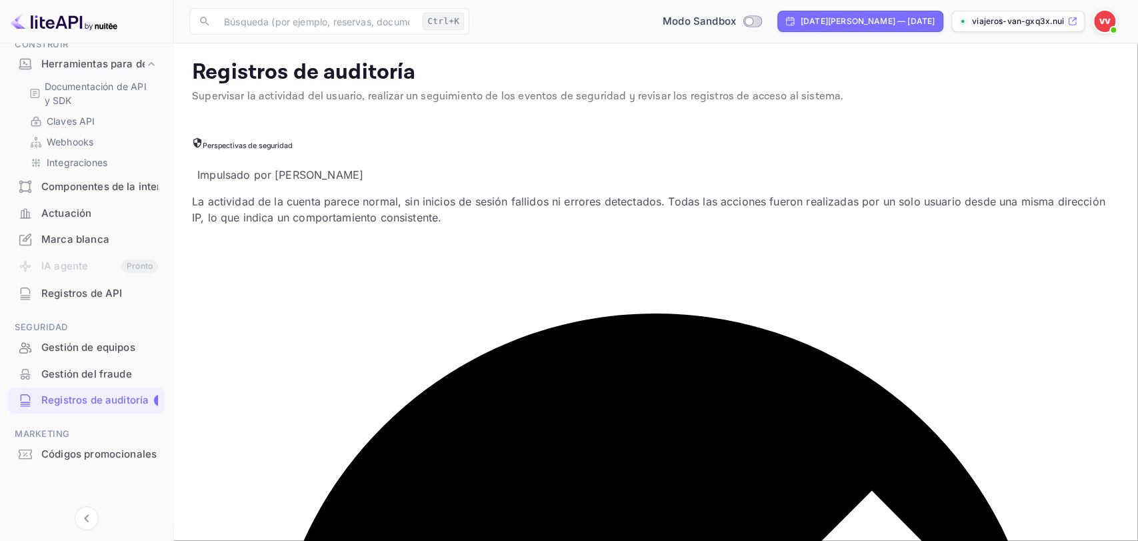
click at [88, 245] on font "Marca blanca" at bounding box center [75, 239] width 68 height 15
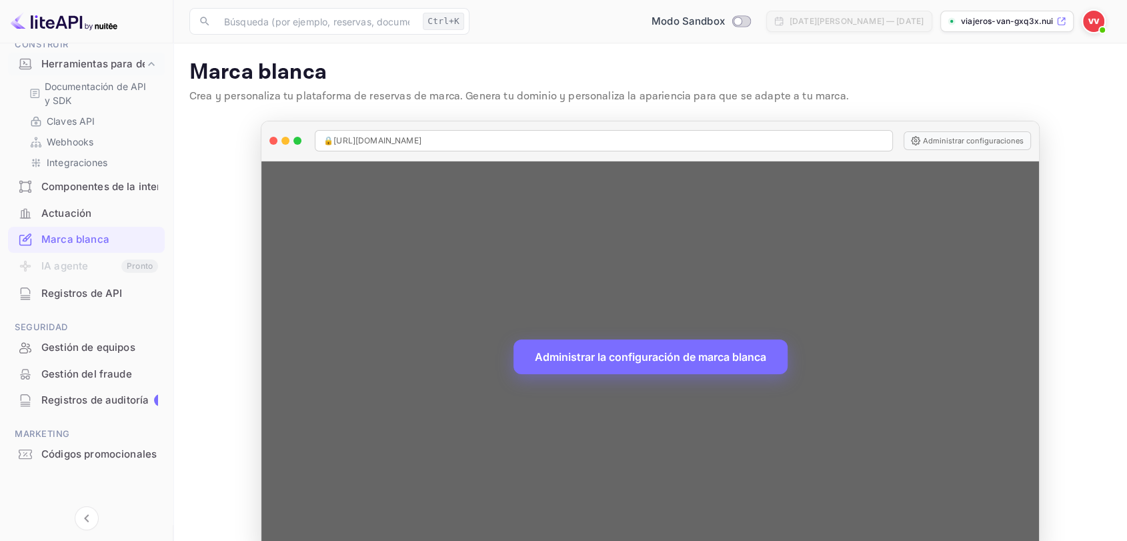
click at [378, 139] on font "[URL][DOMAIN_NAME]" at bounding box center [377, 140] width 88 height 10
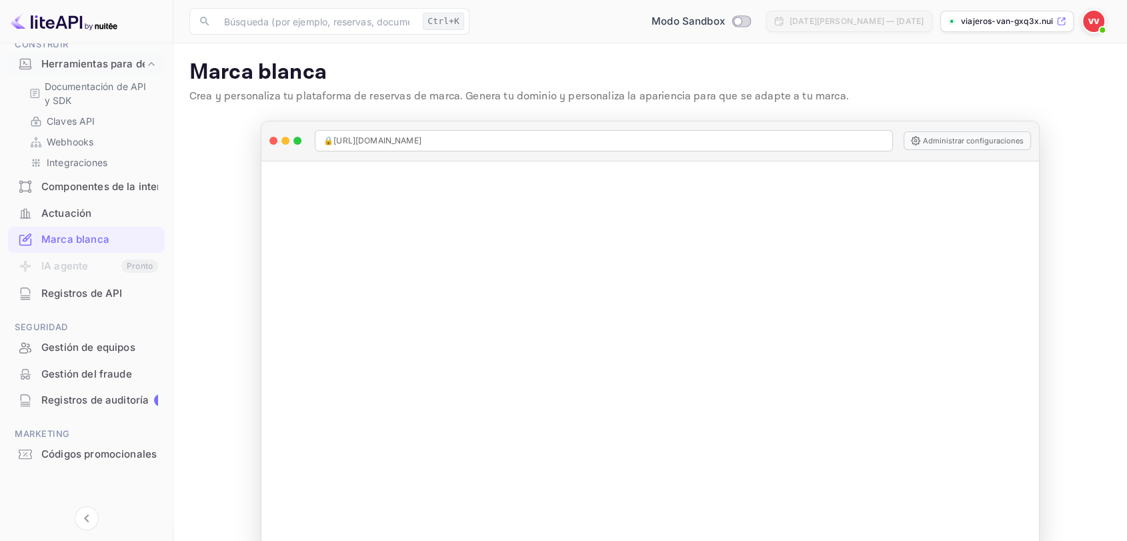
scroll to position [28, 0]
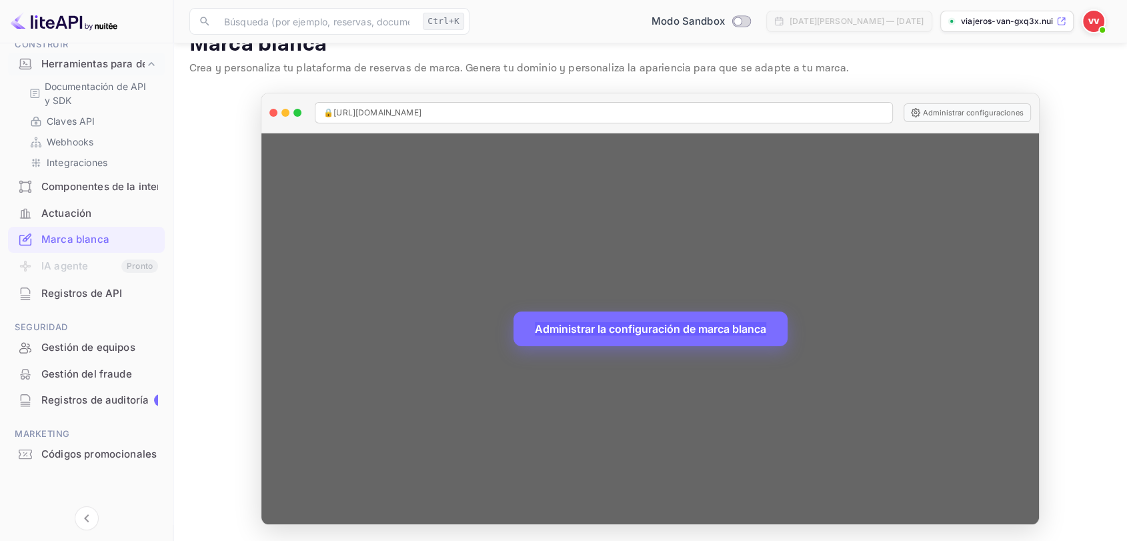
click at [621, 329] on font "Administrar la configuración de marca blanca" at bounding box center [650, 328] width 231 height 13
